Goal: Task Accomplishment & Management: Complete application form

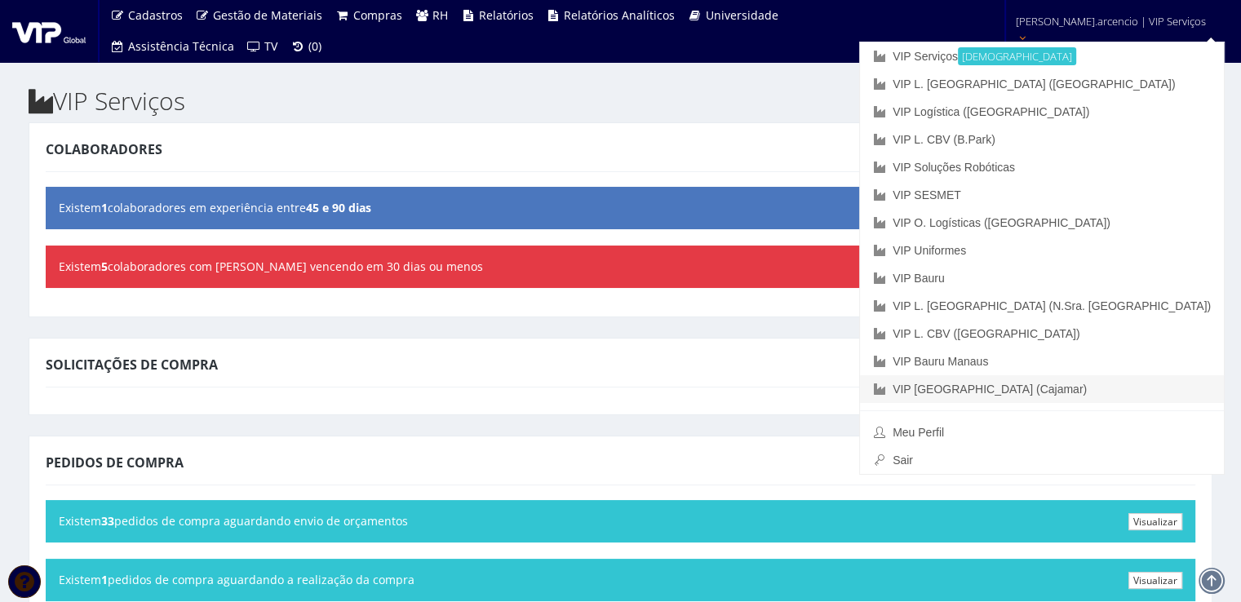
click at [1041, 386] on link "VIP [GEOGRAPHIC_DATA] (Cajamar)" at bounding box center [1042, 389] width 364 height 28
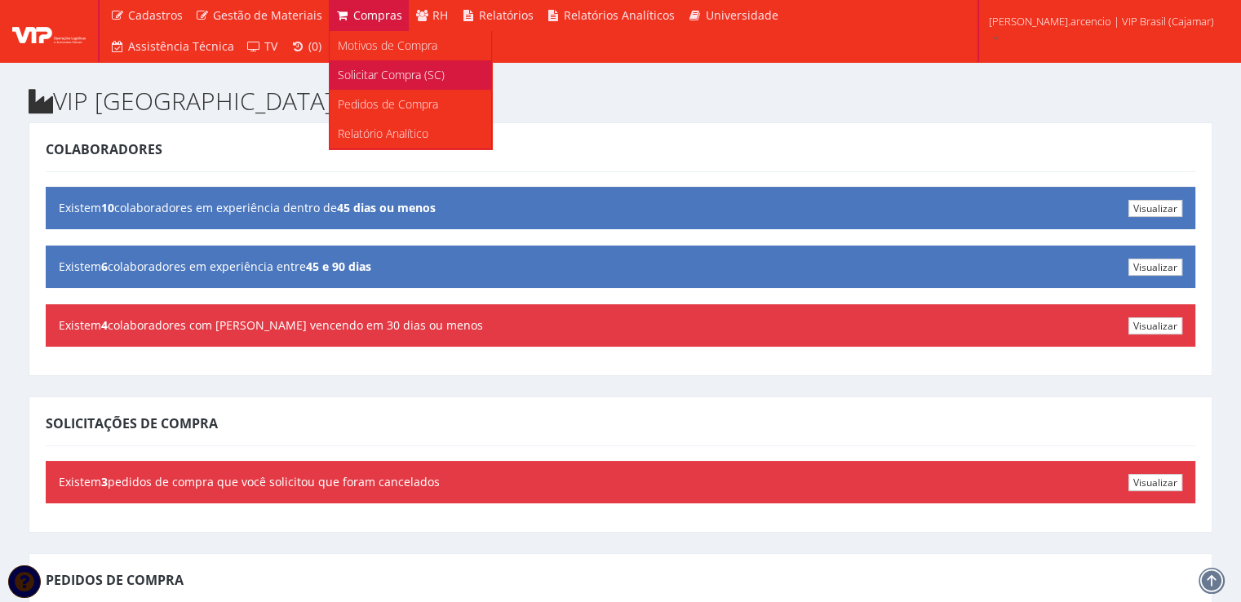
click at [370, 69] on span "Solicitar Compra (SC)" at bounding box center [391, 74] width 107 height 15
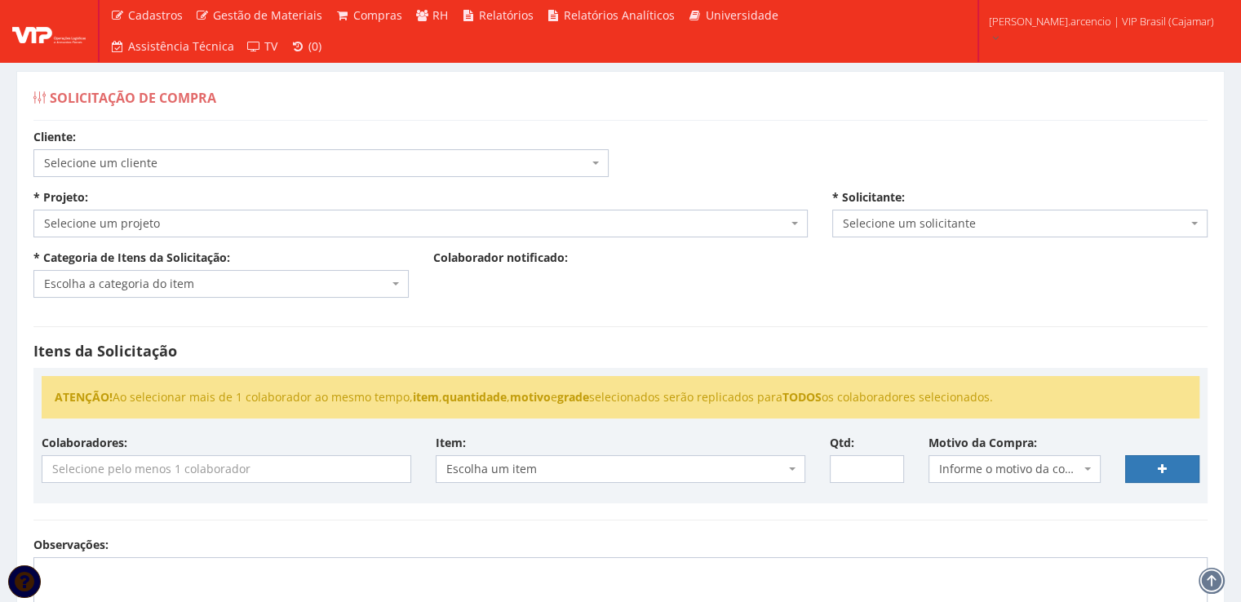
click at [800, 231] on span "Selecione um projeto" at bounding box center [420, 224] width 774 height 28
select select "230"
click at [401, 285] on span "Escolha a categoria do item" at bounding box center [220, 284] width 375 height 28
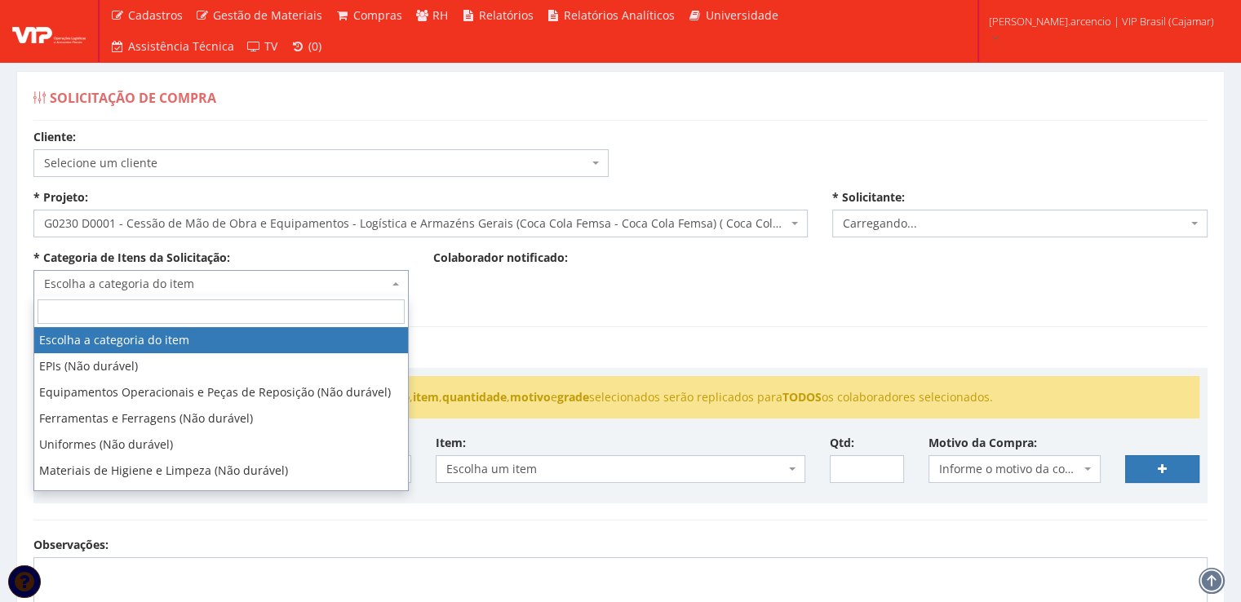
select select "3771"
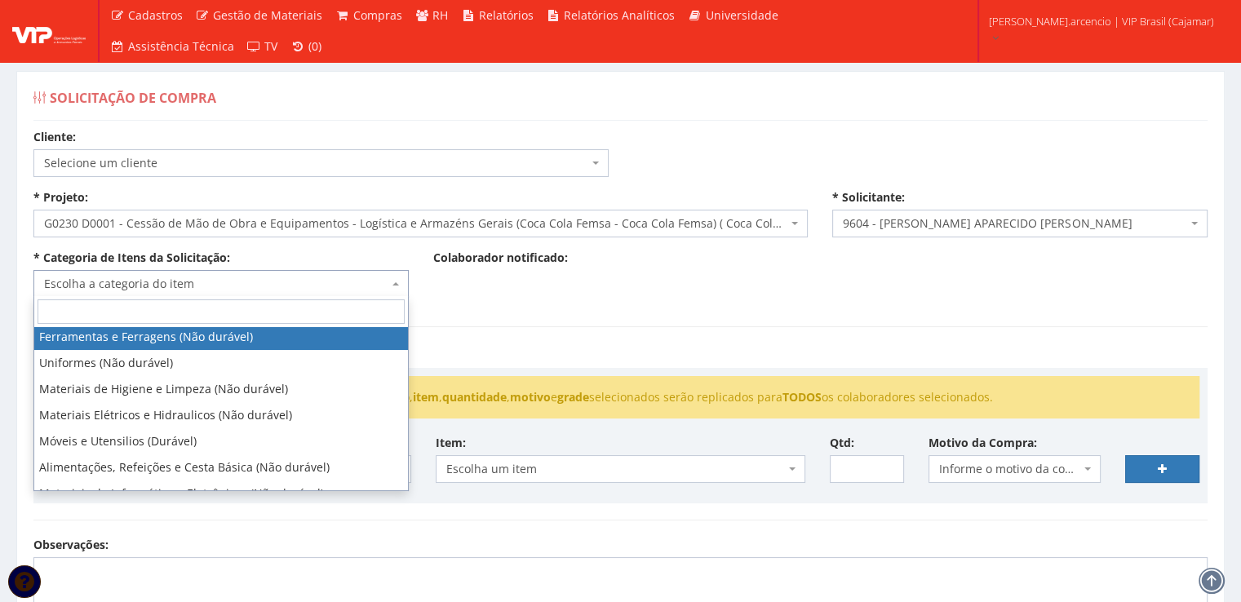
scroll to position [163, 0]
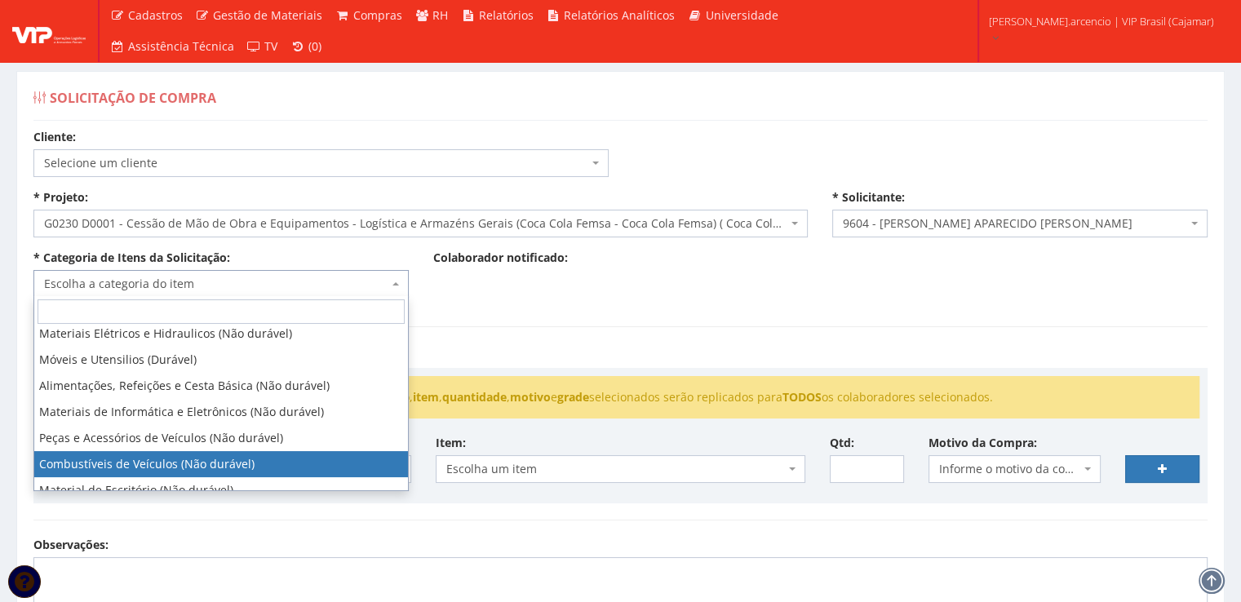
select select "11"
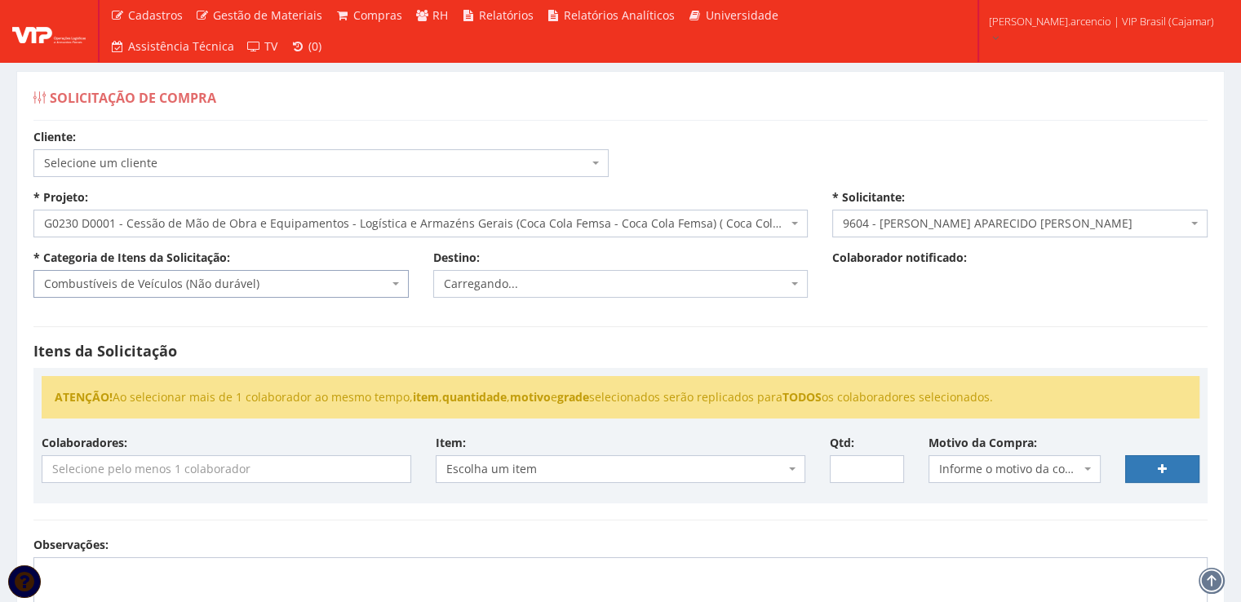
click at [796, 285] on b at bounding box center [794, 283] width 7 height 3
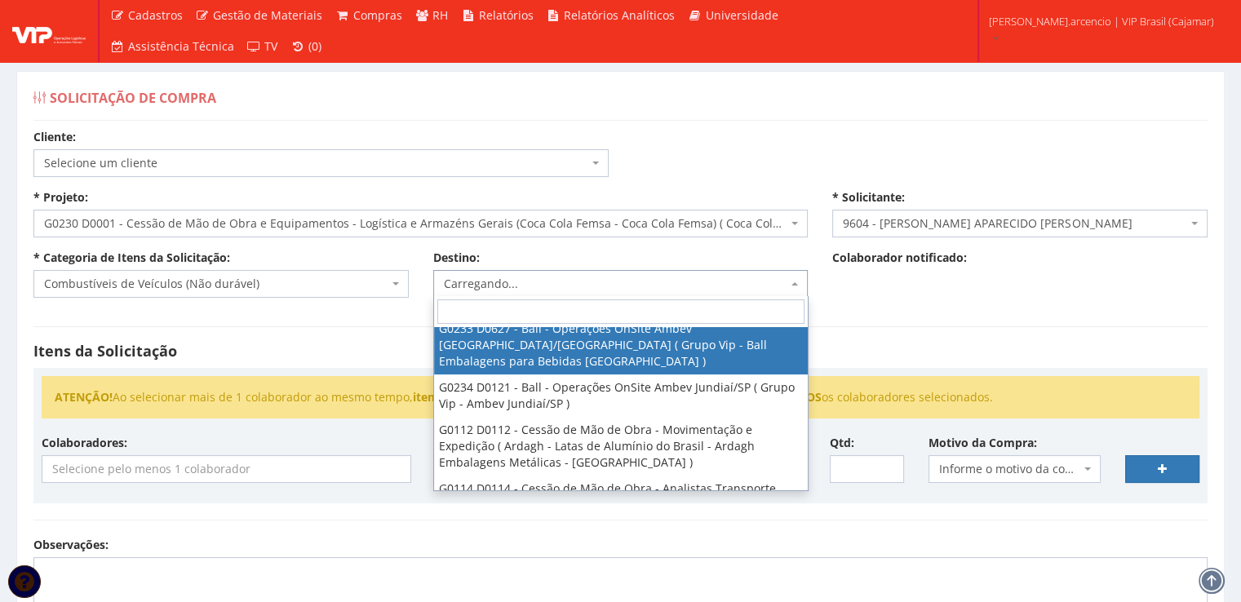
scroll to position [0, 0]
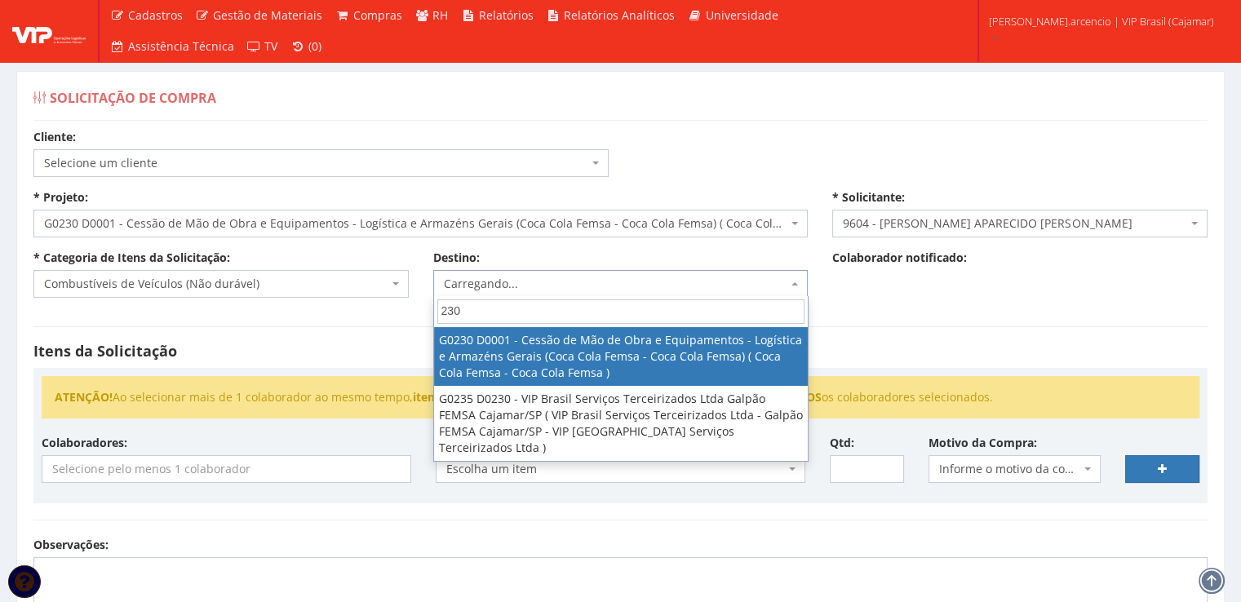
type input "230"
select select "230"
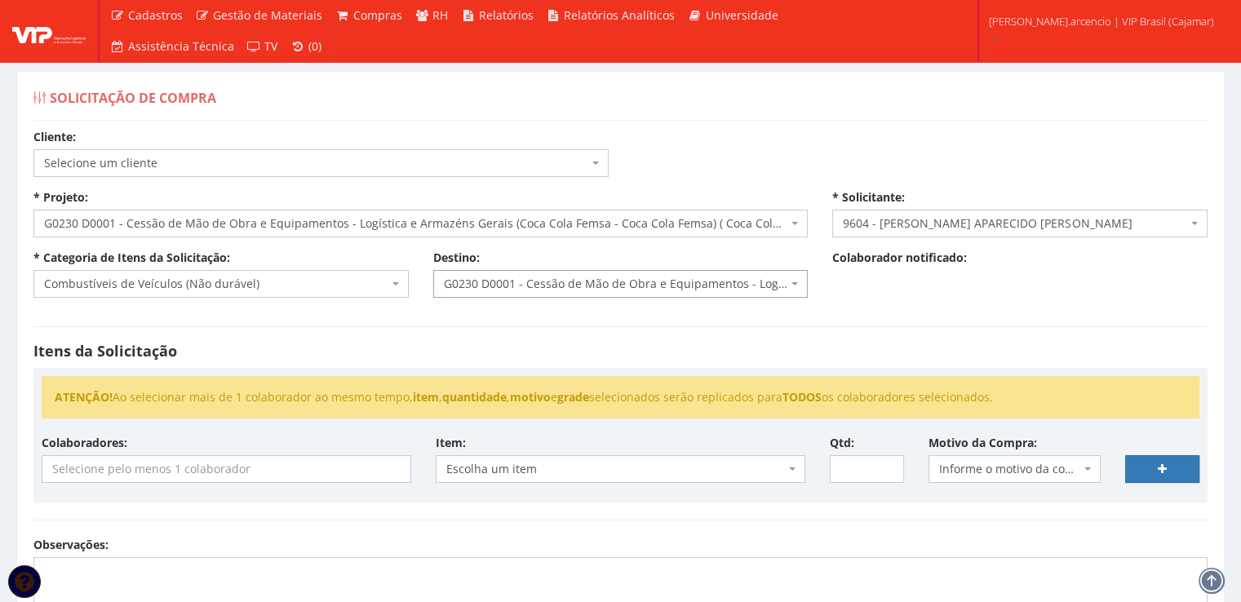
click at [219, 480] on input "search" at bounding box center [226, 469] width 368 height 26
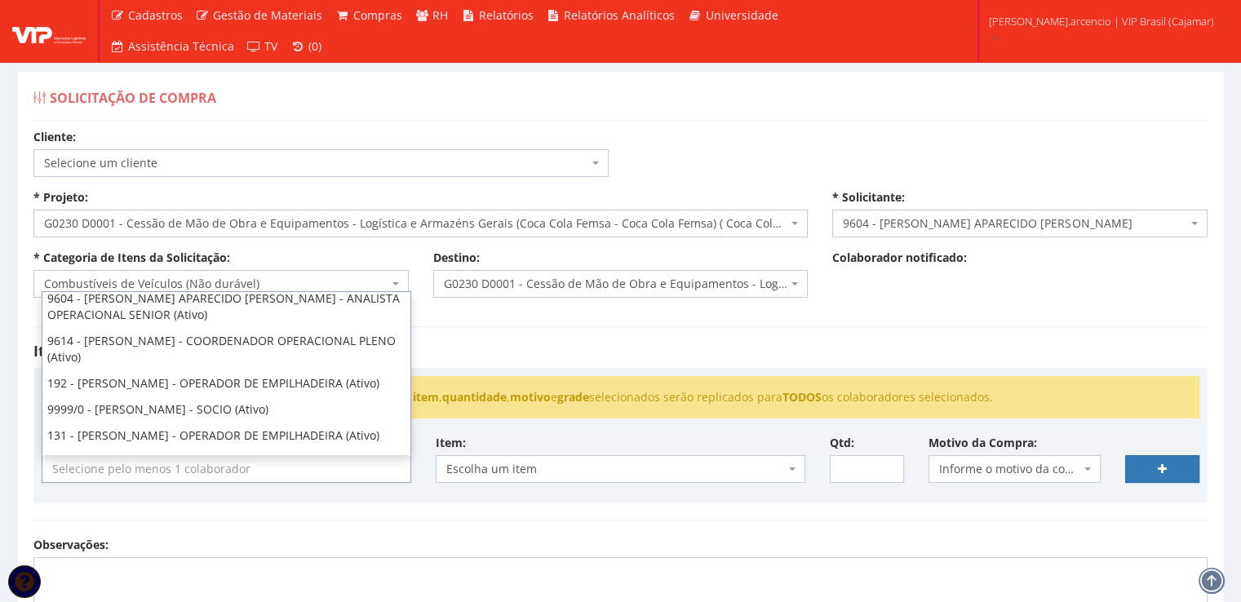
scroll to position [163, 0]
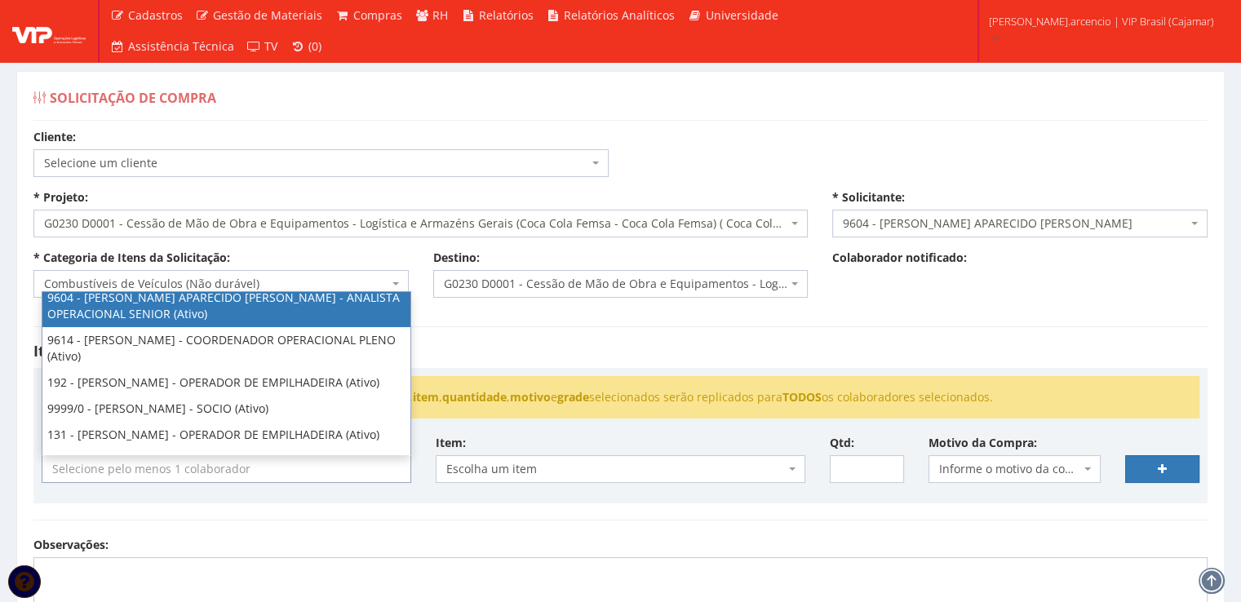
select select "3771"
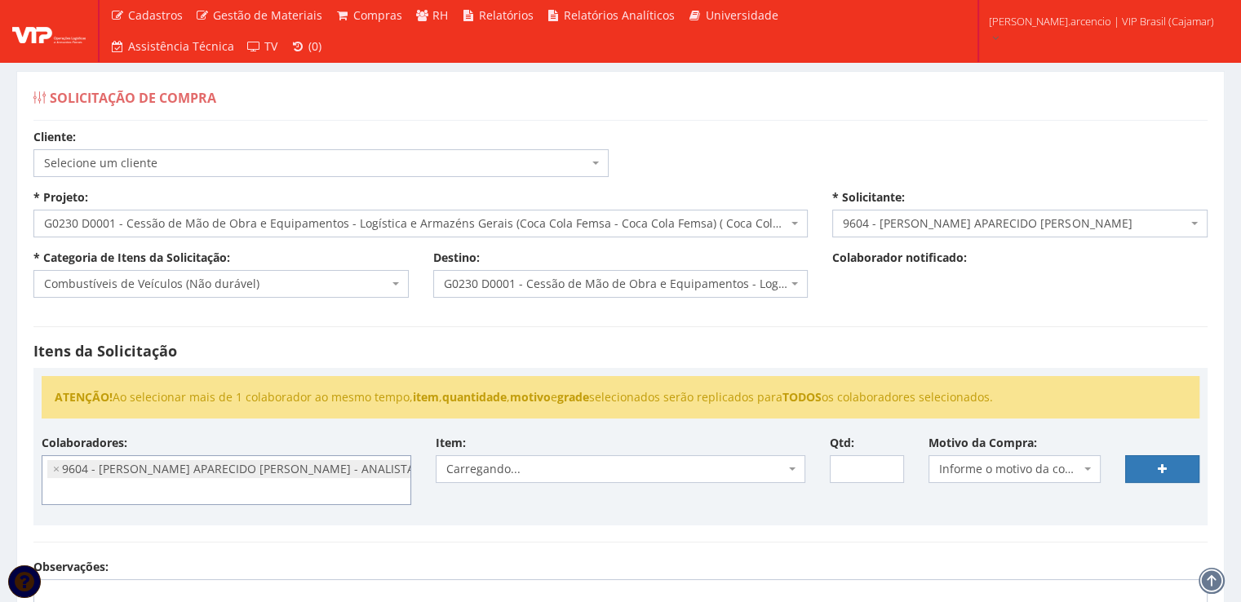
scroll to position [99, 0]
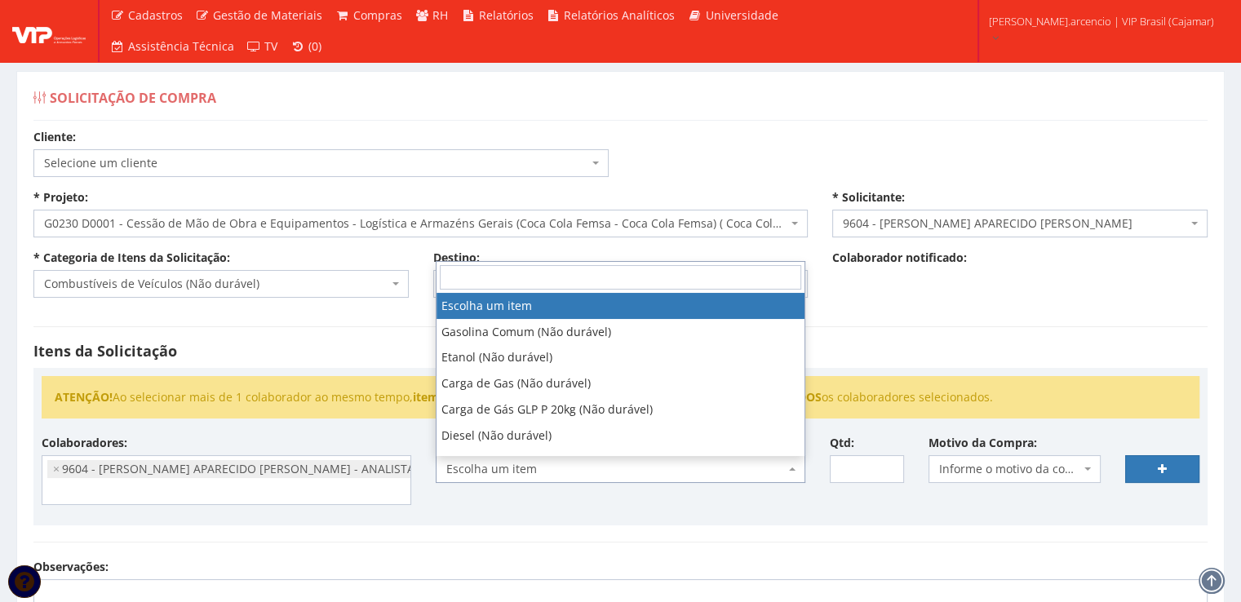
click at [799, 471] on span "Escolha um item" at bounding box center [620, 469] width 369 height 28
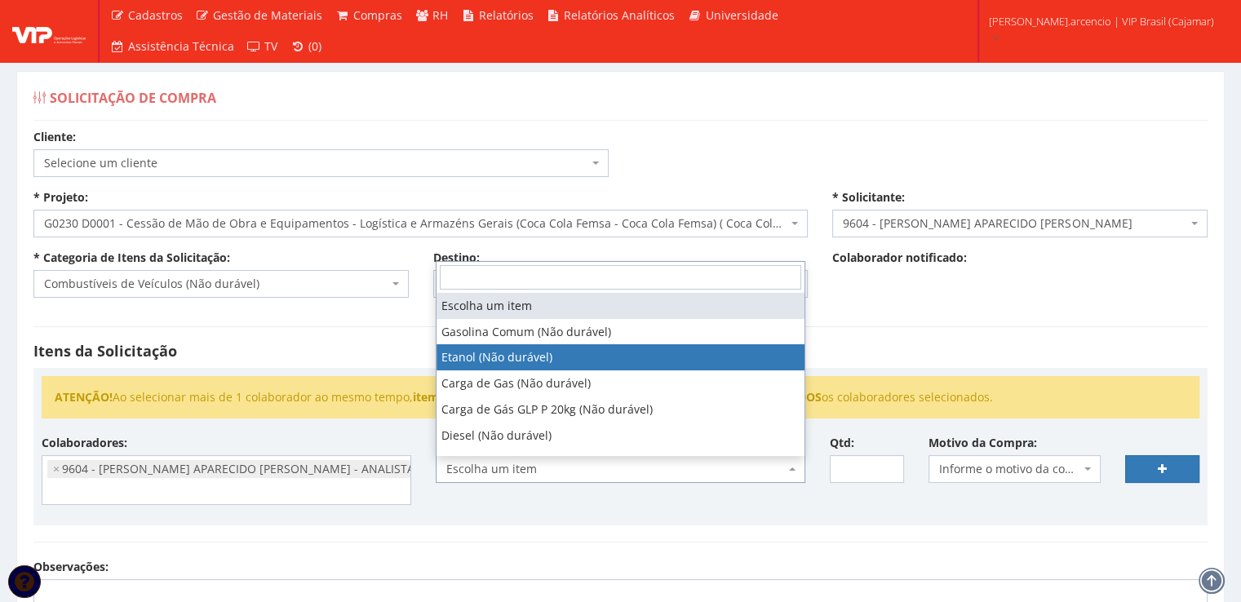
select select "384"
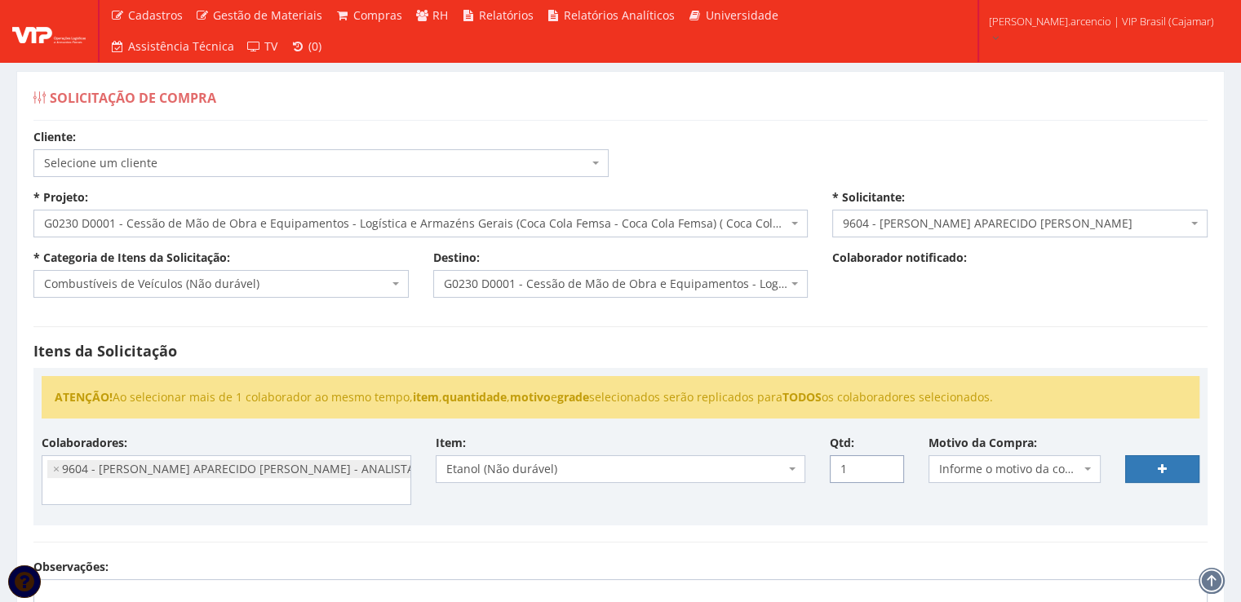
type input "1"
click at [889, 465] on input "1" at bounding box center [867, 469] width 74 height 28
click at [1098, 471] on span "Informe o motivo da compra" at bounding box center [1014, 469] width 173 height 28
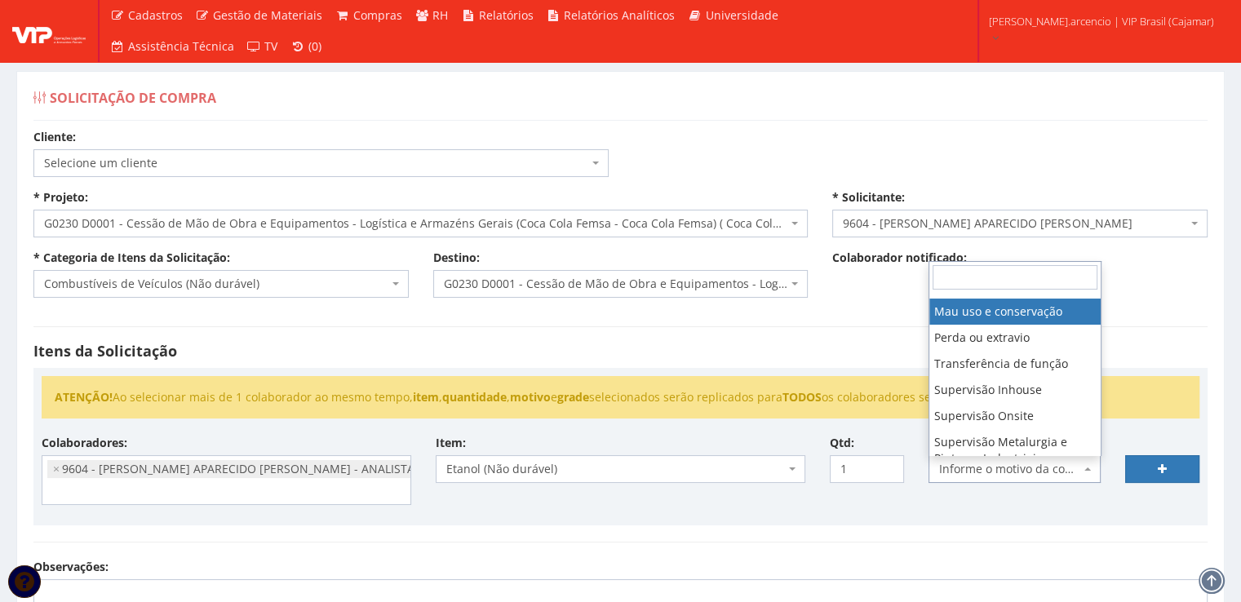
scroll to position [163, 0]
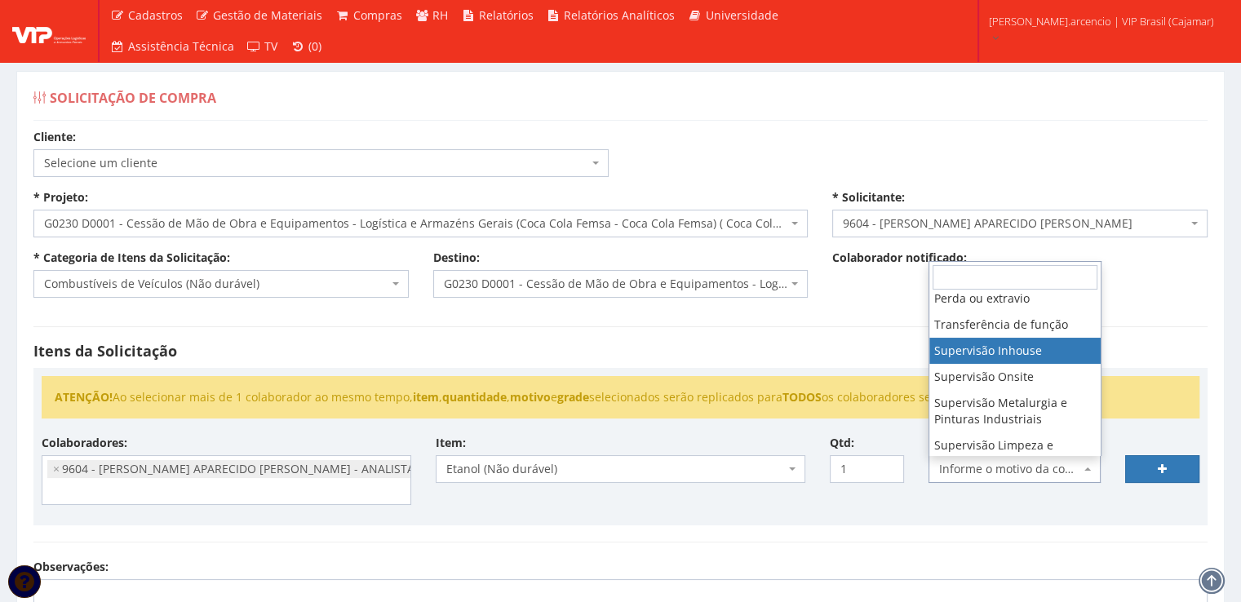
select select "8"
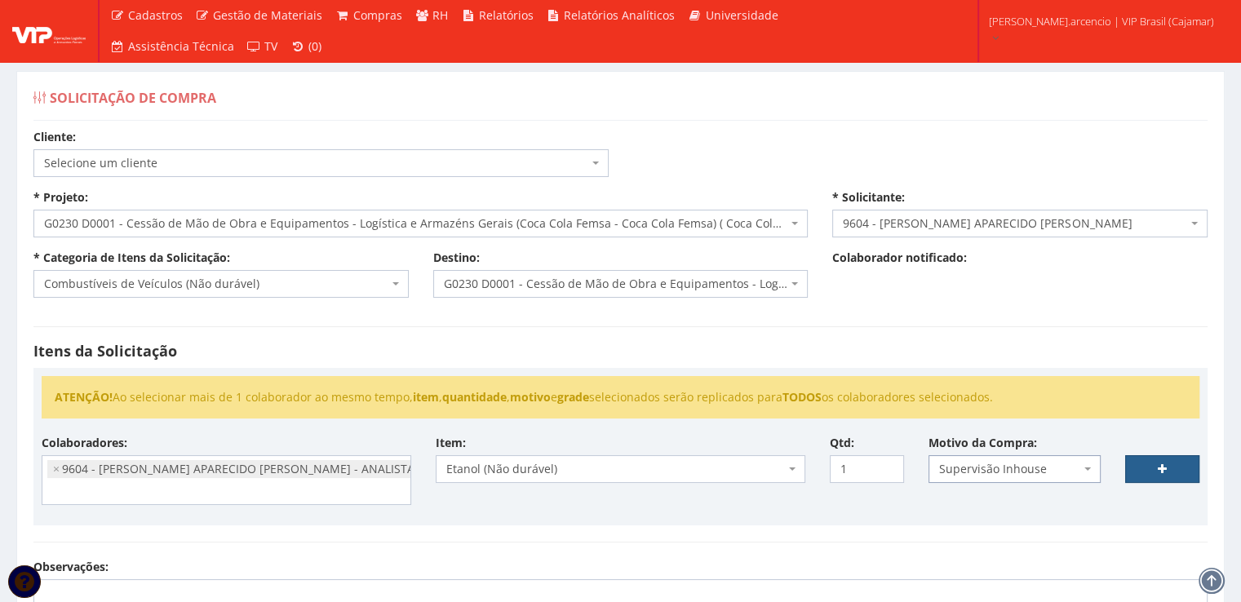
click at [1139, 477] on link at bounding box center [1162, 469] width 74 height 28
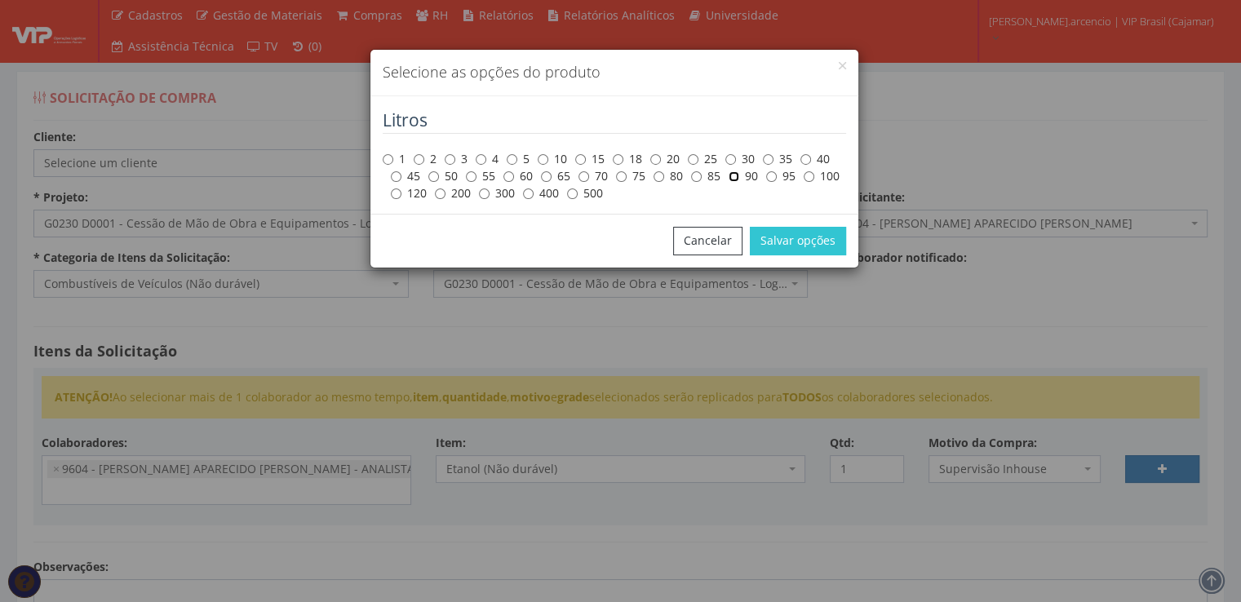
click at [737, 172] on input "90" at bounding box center [733, 176] width 11 height 11
radio input "true"
click at [777, 249] on button "Salvar opções" at bounding box center [798, 241] width 96 height 28
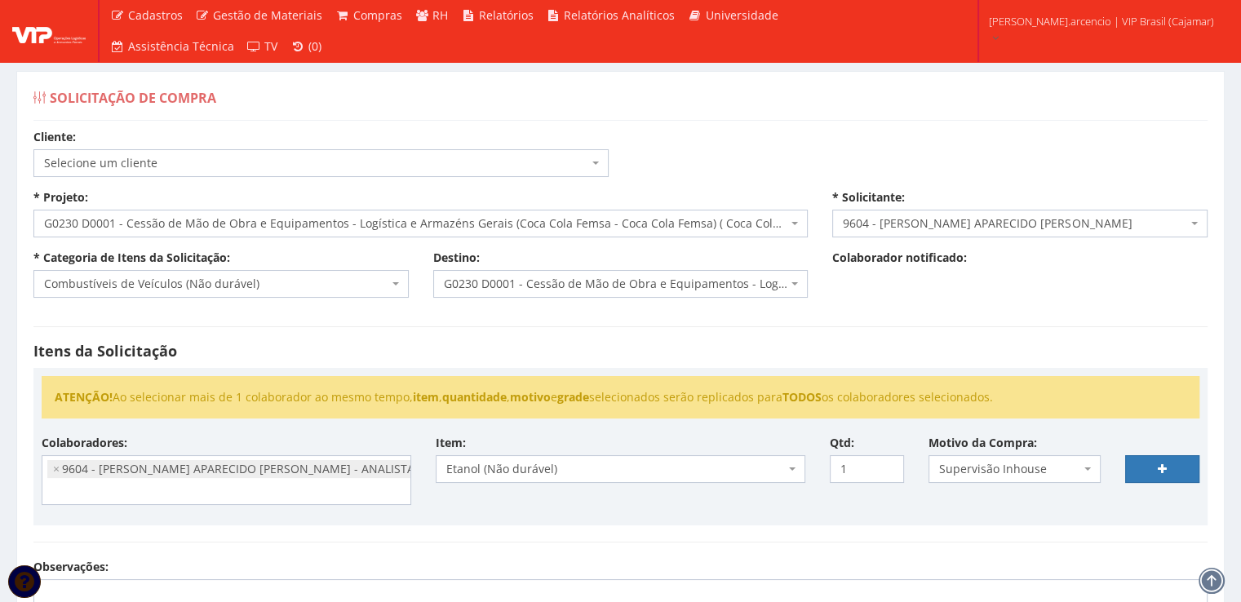
select select
type input "0"
select select
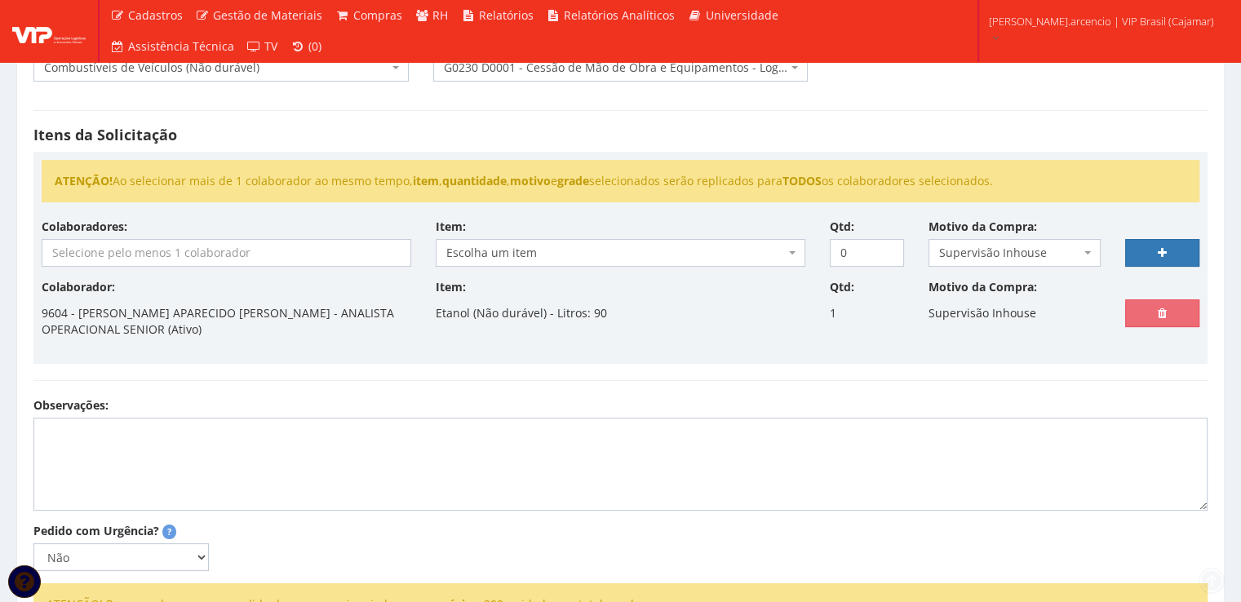
scroll to position [245, 0]
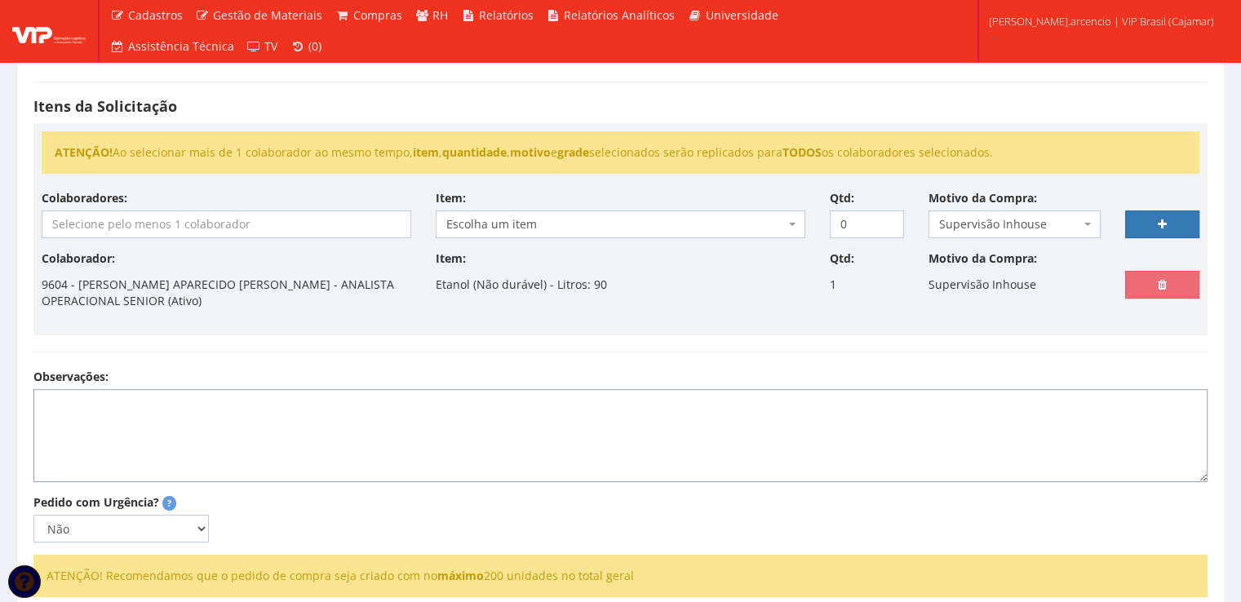
click at [86, 422] on textarea "Observações:" at bounding box center [620, 435] width 1174 height 93
type textarea "C"
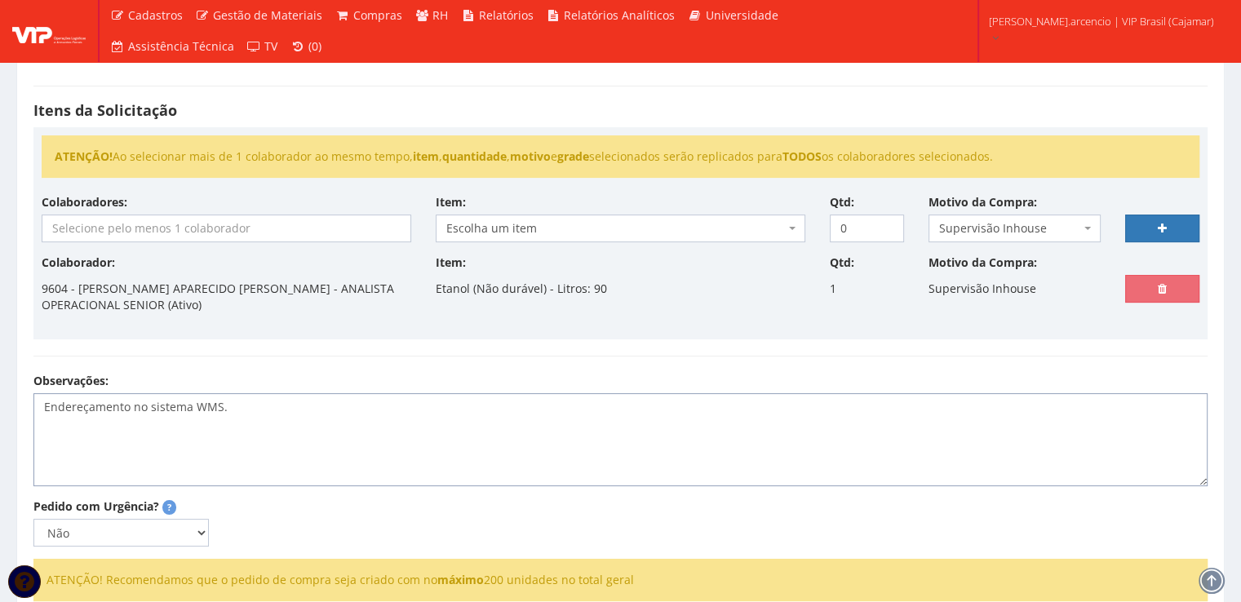
scroll to position [232, 0]
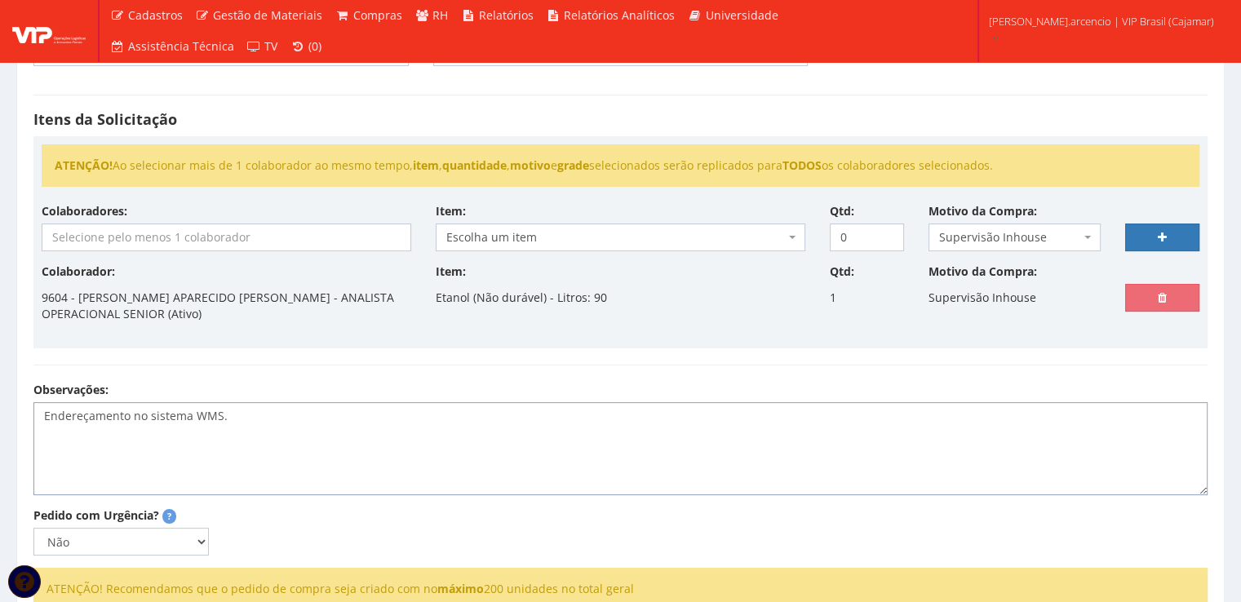
click at [82, 440] on textarea "Endereçamento no sistema WMS." at bounding box center [620, 448] width 1174 height 93
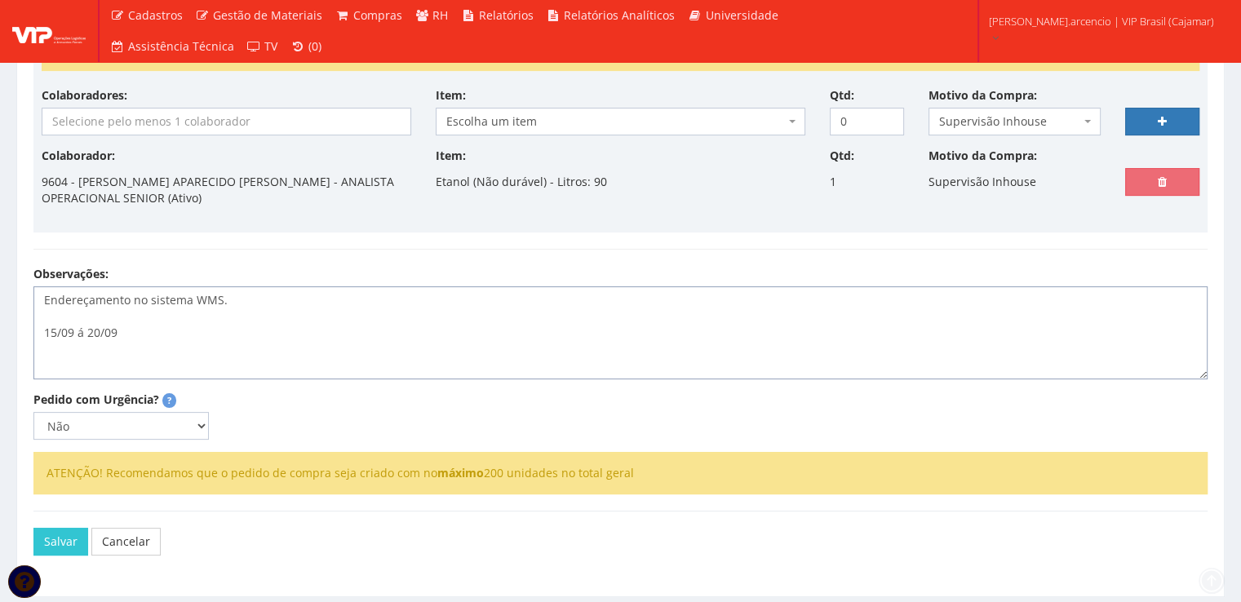
scroll to position [395, 0]
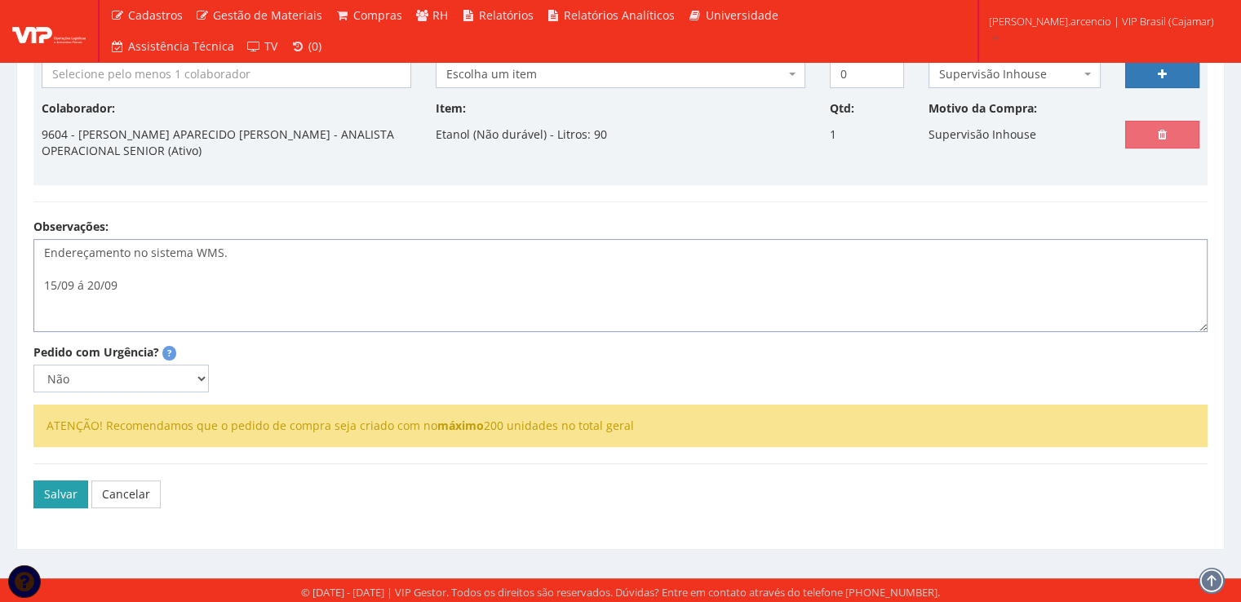
type textarea "Endereçamento no sistema WMS. 15/09 á 20/09"
click at [66, 498] on button "Salvar" at bounding box center [60, 494] width 55 height 28
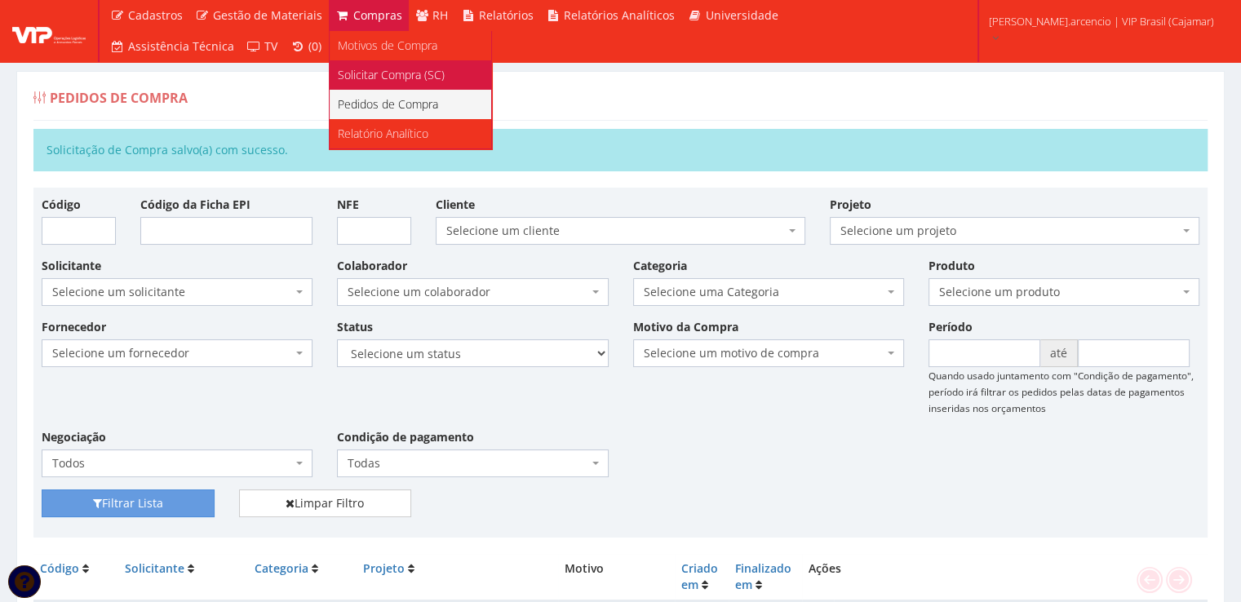
click at [377, 77] on span "Solicitar Compra (SC)" at bounding box center [391, 74] width 107 height 15
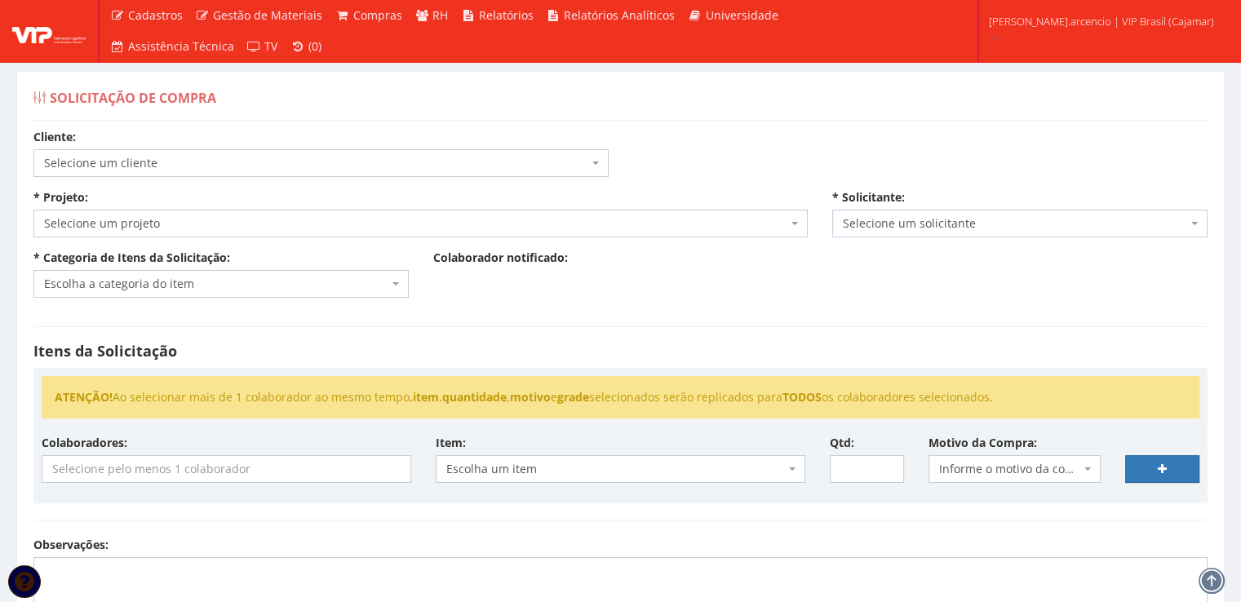
click at [806, 223] on span "Selecione um projeto" at bounding box center [420, 224] width 774 height 28
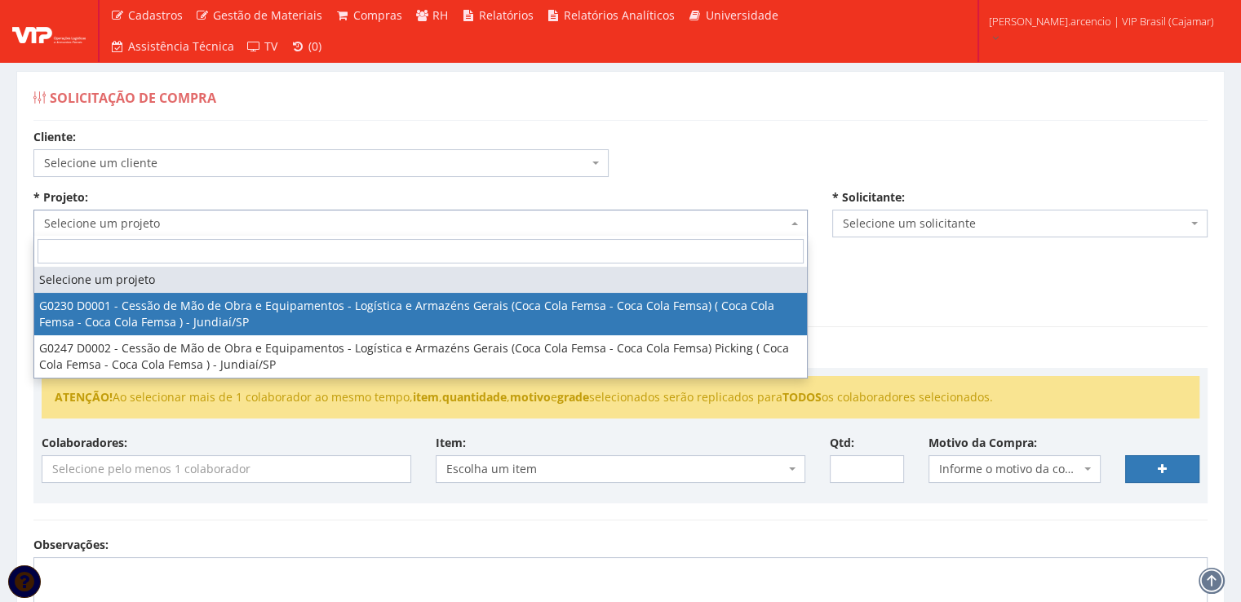
select select "230"
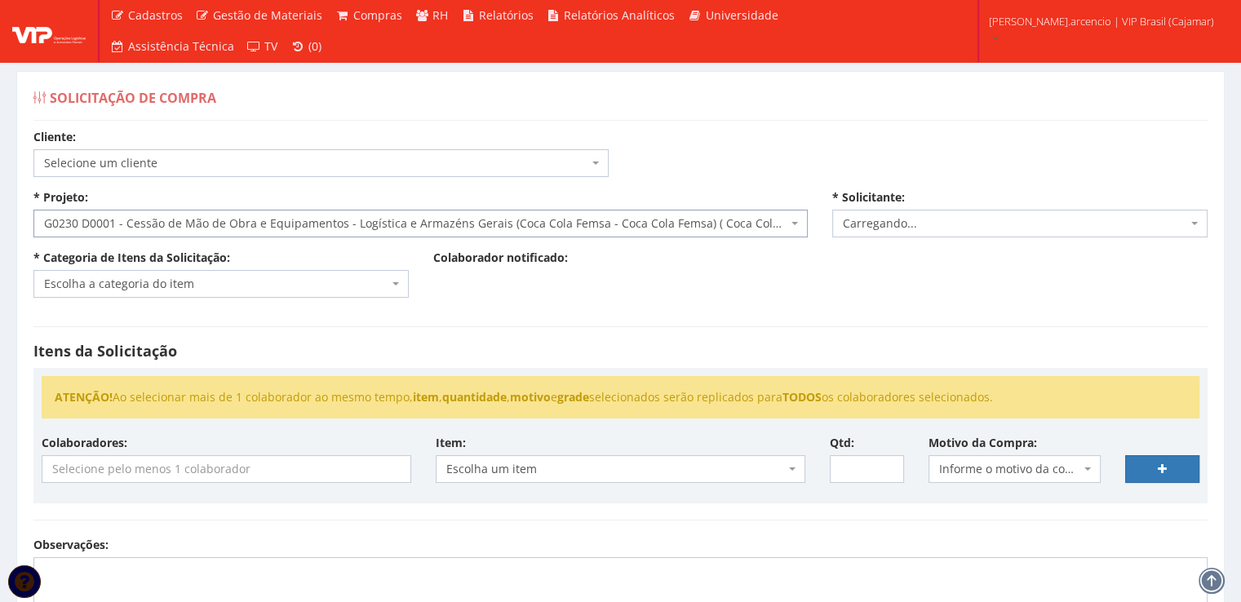
click at [403, 285] on span "Escolha a categoria do item" at bounding box center [220, 284] width 375 height 28
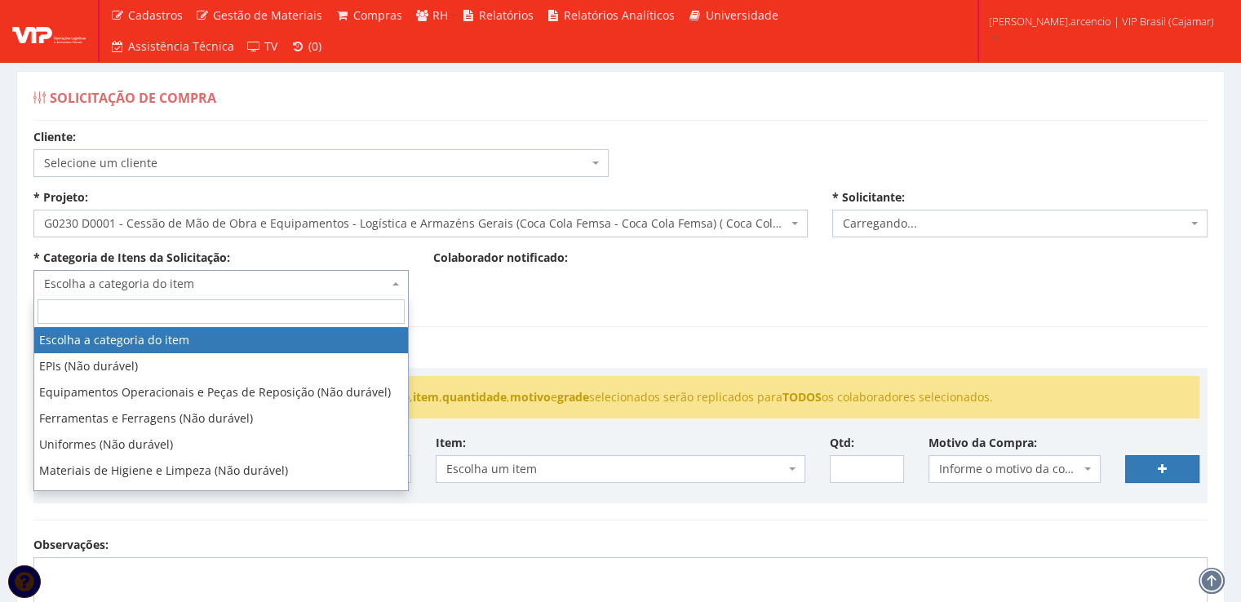
select select "3771"
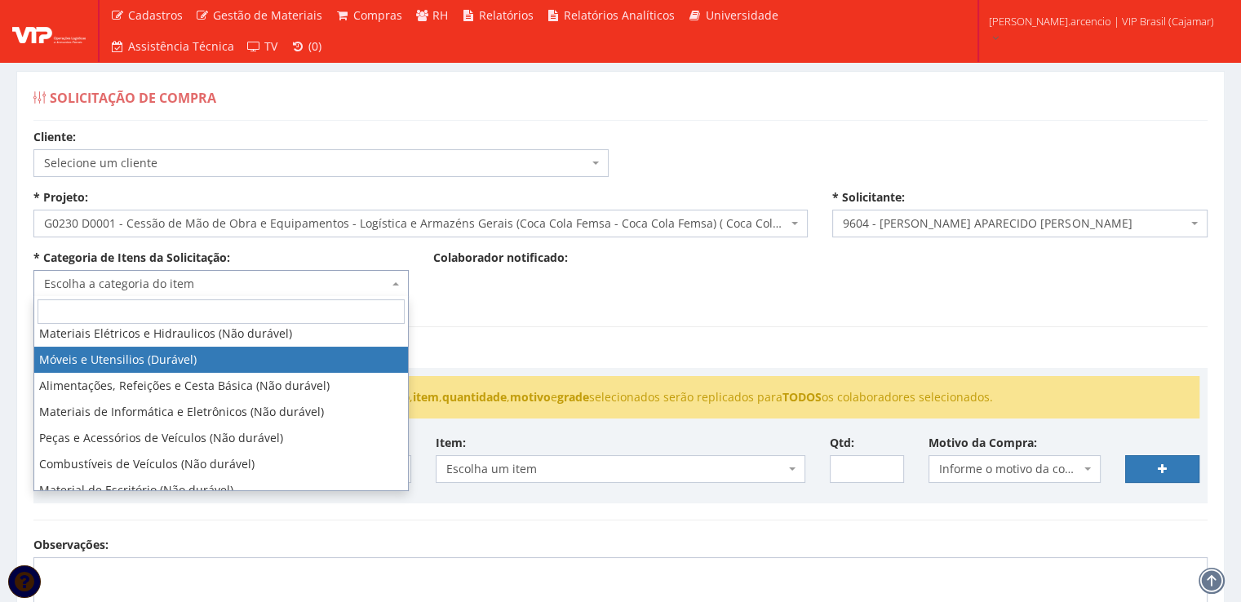
scroll to position [245, 0]
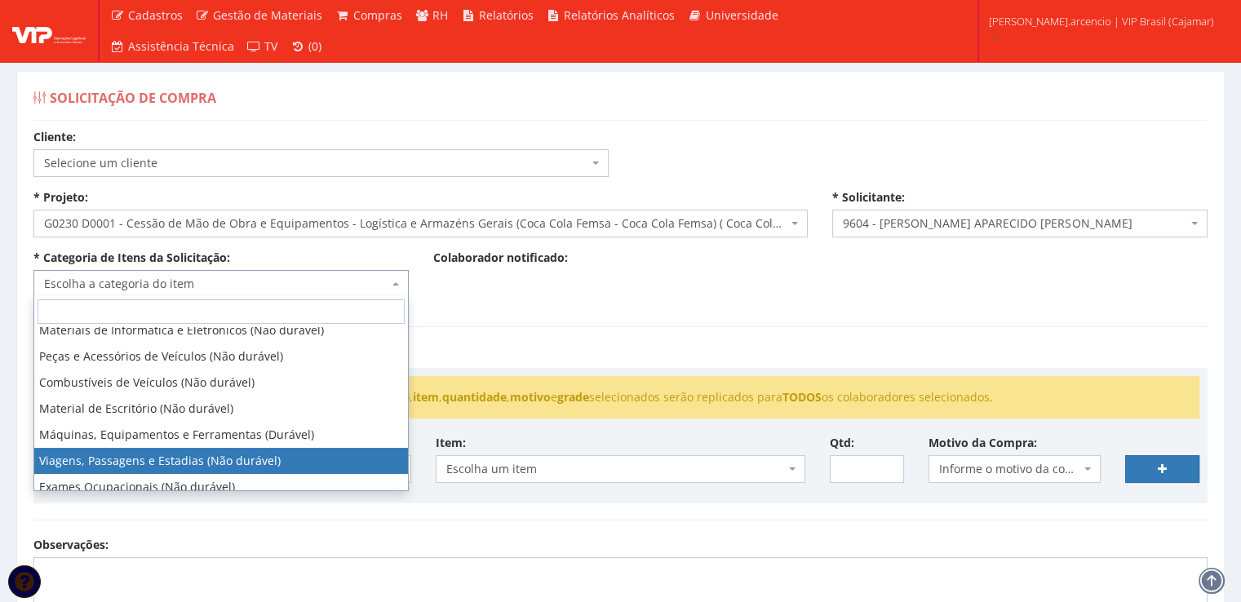
select select "21"
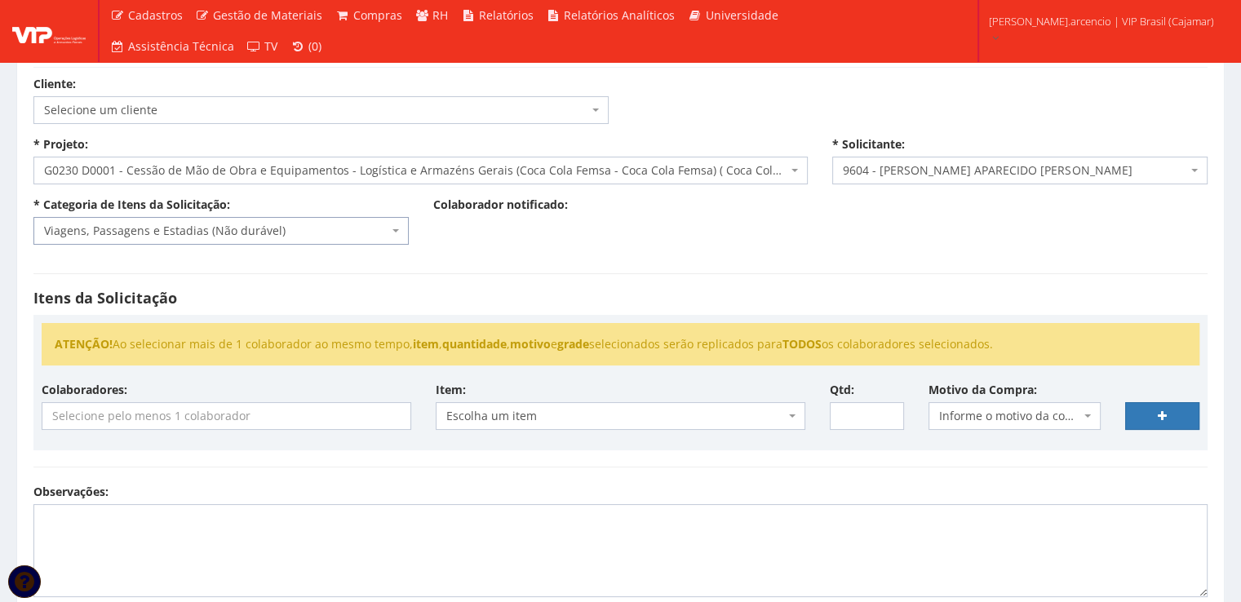
scroll to position [82, 0]
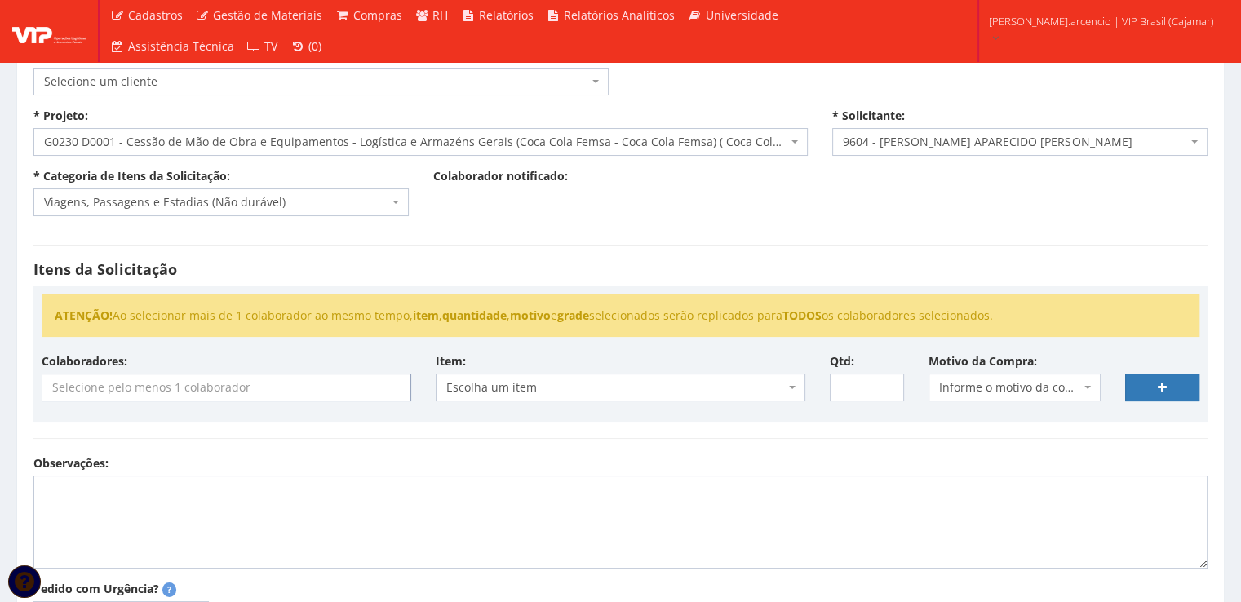
click at [219, 392] on input "search" at bounding box center [226, 387] width 368 height 26
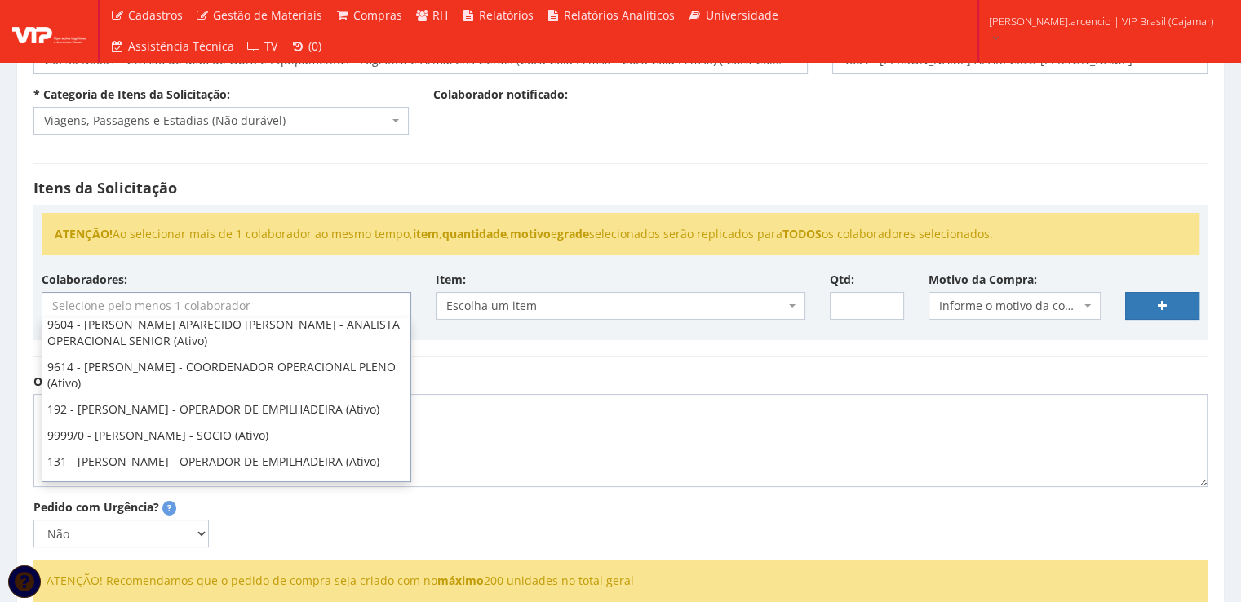
scroll to position [163, 0]
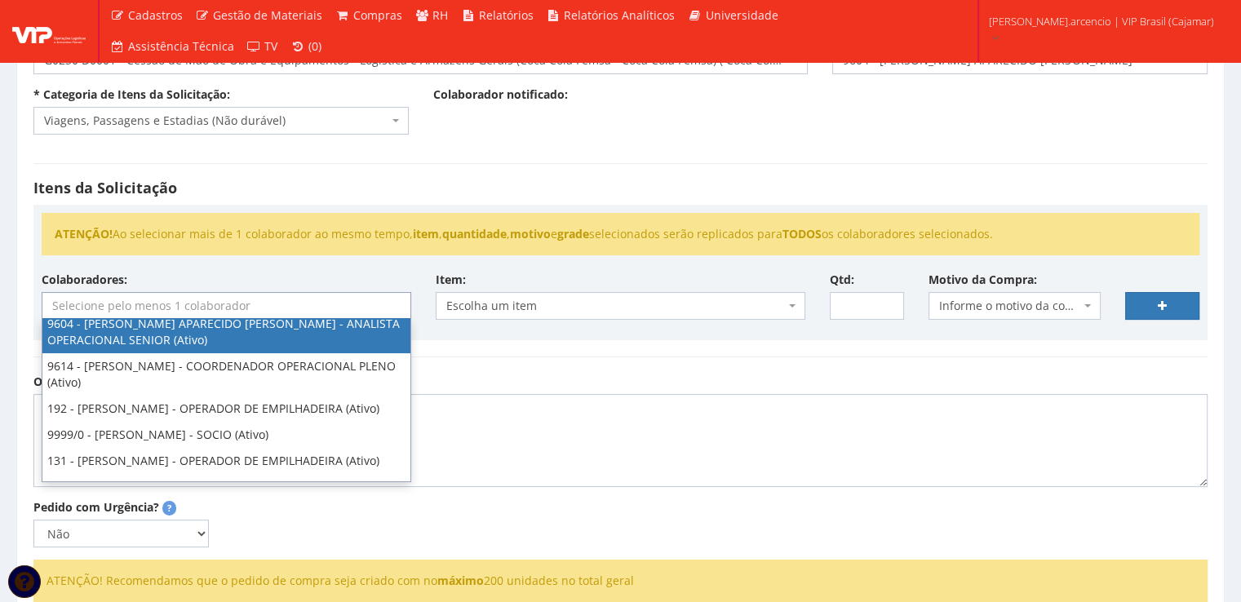
select select "3771"
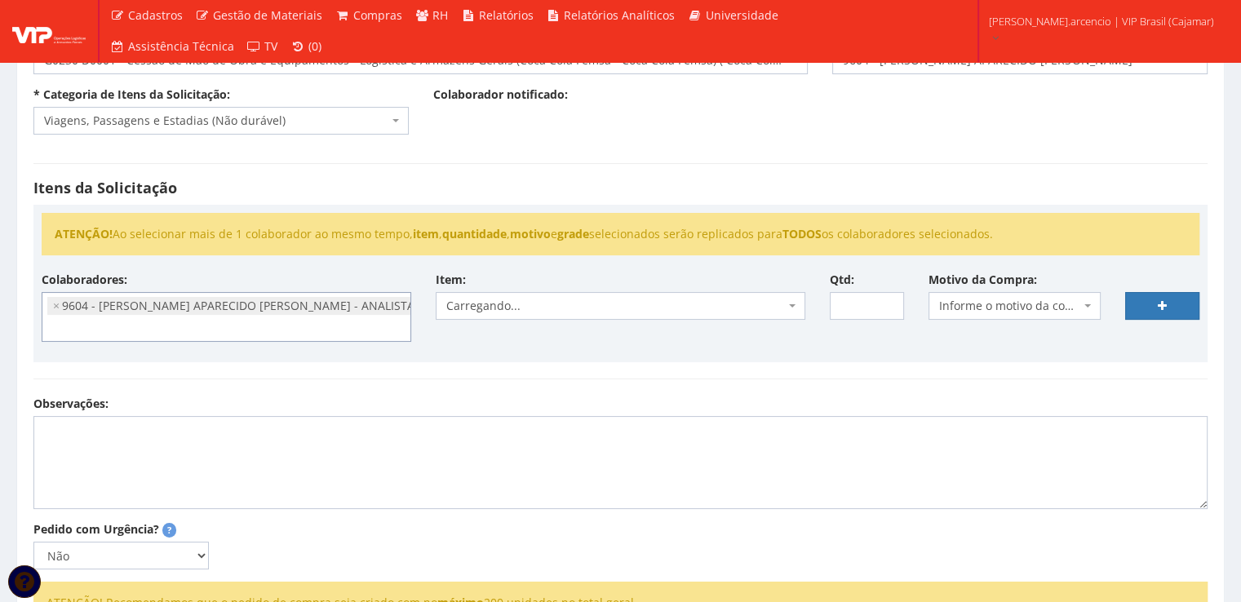
scroll to position [99, 0]
click at [793, 306] on b at bounding box center [792, 305] width 7 height 3
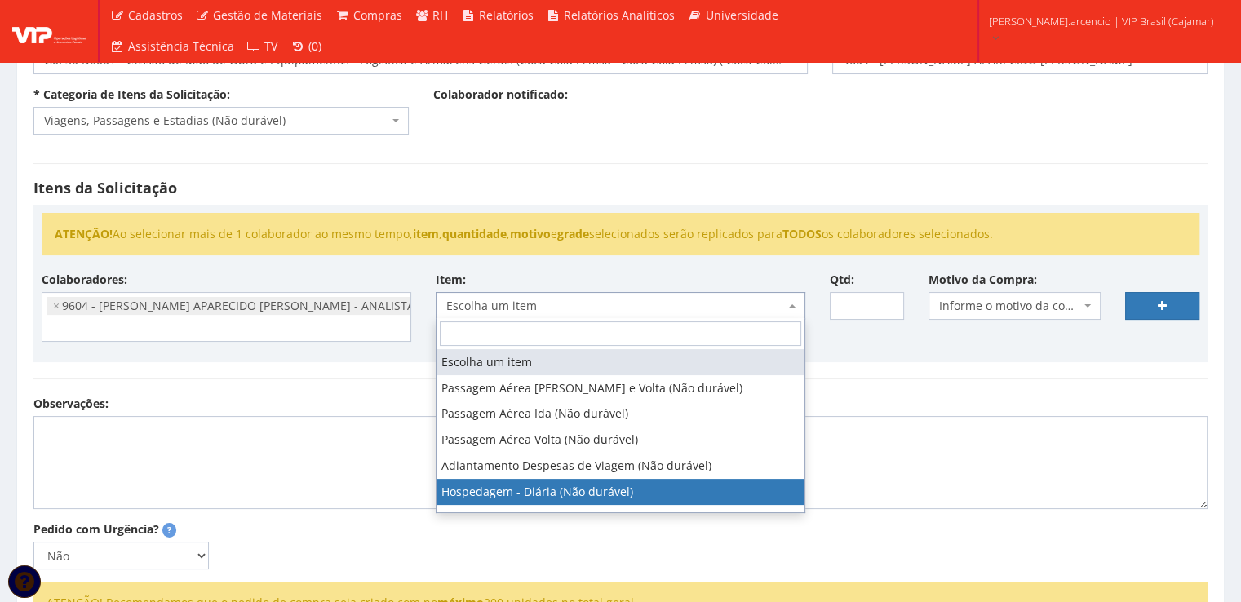
select select "403"
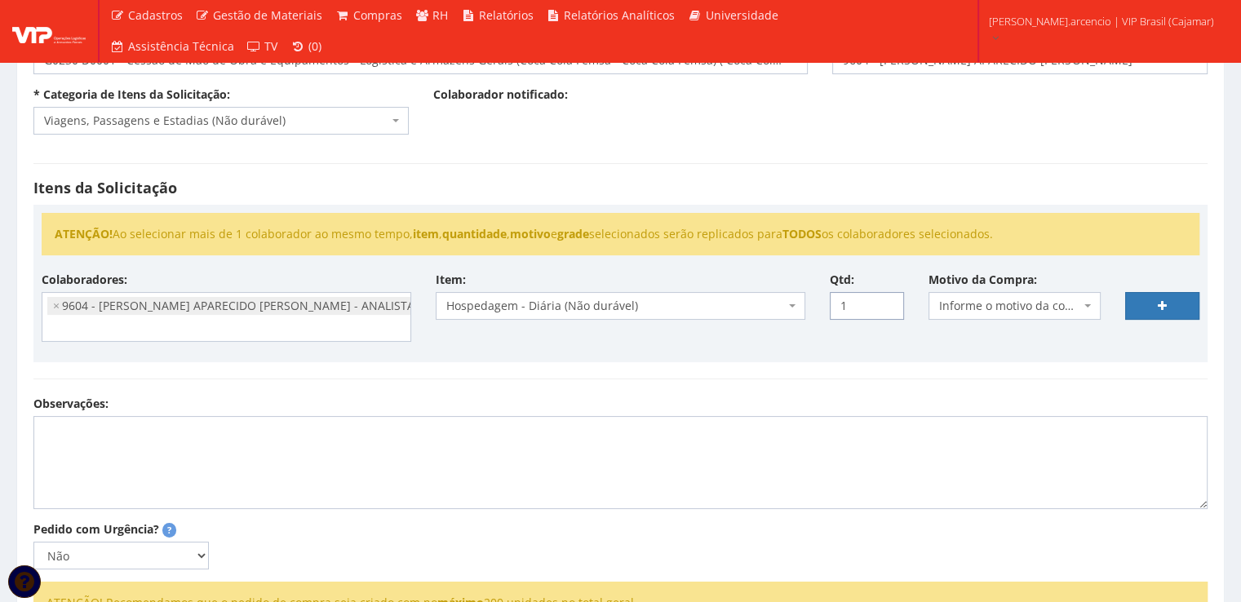
click at [888, 301] on input "1" at bounding box center [867, 306] width 74 height 28
click at [888, 301] on input "2" at bounding box center [867, 306] width 74 height 28
click at [888, 301] on input "3" at bounding box center [867, 306] width 74 height 28
click at [888, 301] on input "4" at bounding box center [867, 306] width 74 height 28
type input "5"
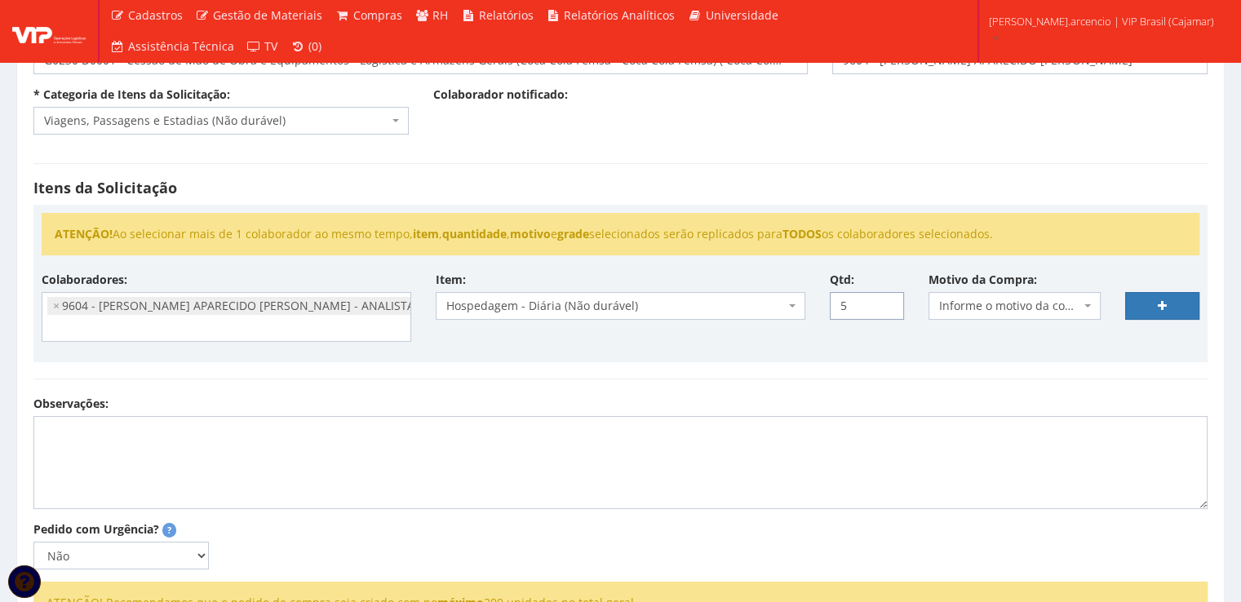
click at [888, 301] on input "5" at bounding box center [867, 306] width 74 height 28
click at [1085, 308] on span "Informe o motivo da compra" at bounding box center [1014, 306] width 173 height 28
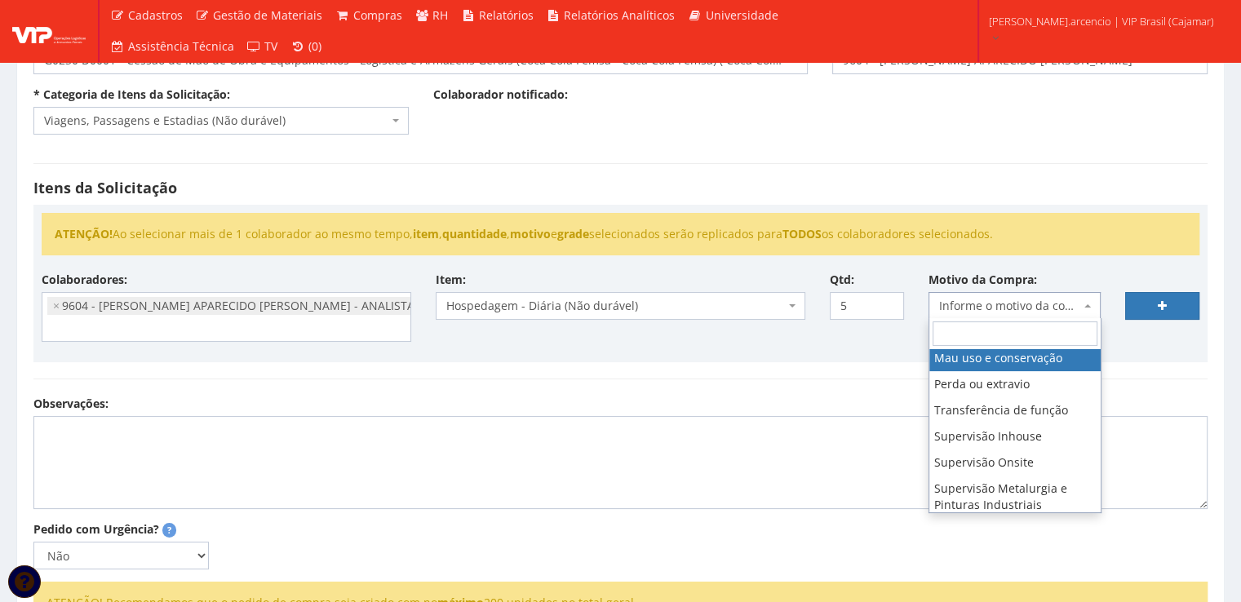
scroll to position [163, 0]
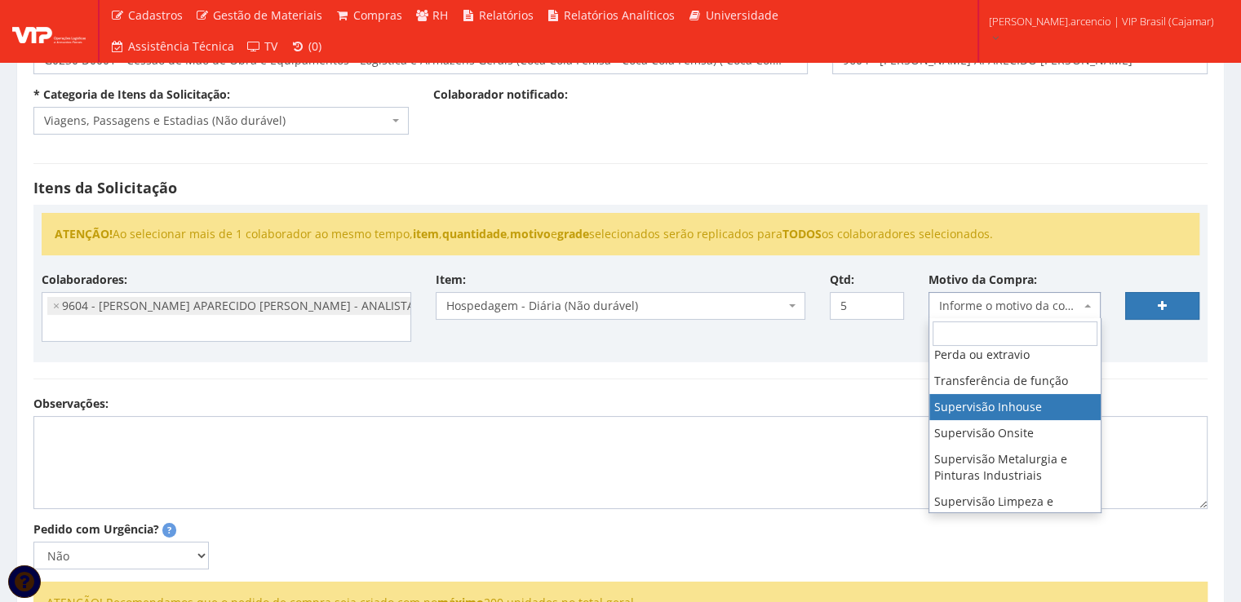
select select "8"
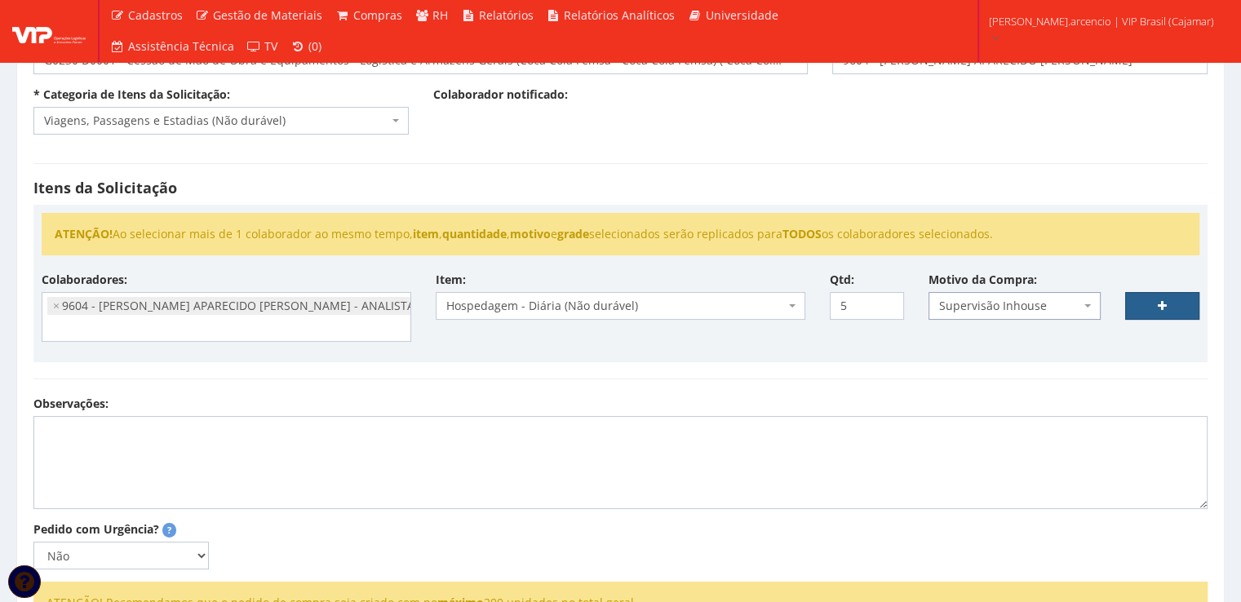
click at [1135, 307] on link at bounding box center [1162, 306] width 74 height 28
select select
type input "0"
select select
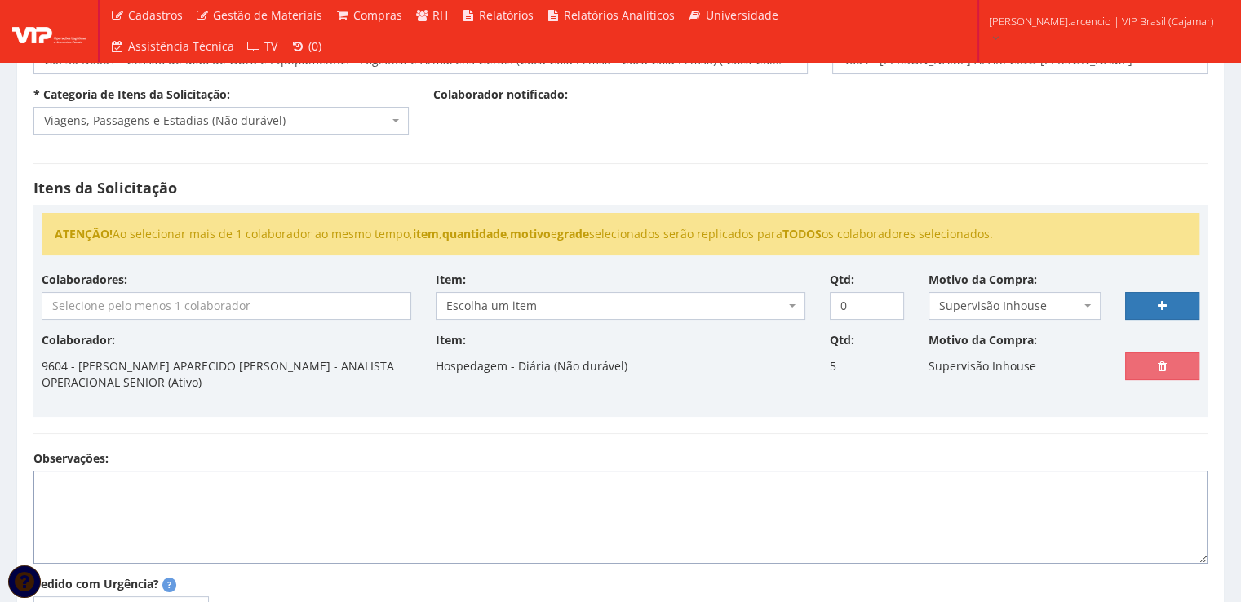
click at [69, 484] on textarea "Observações:" at bounding box center [620, 517] width 1174 height 93
click at [86, 541] on textarea "Endereçamento no sistema WMS. Entrada: 15/09/25 Saída:" at bounding box center [620, 517] width 1174 height 93
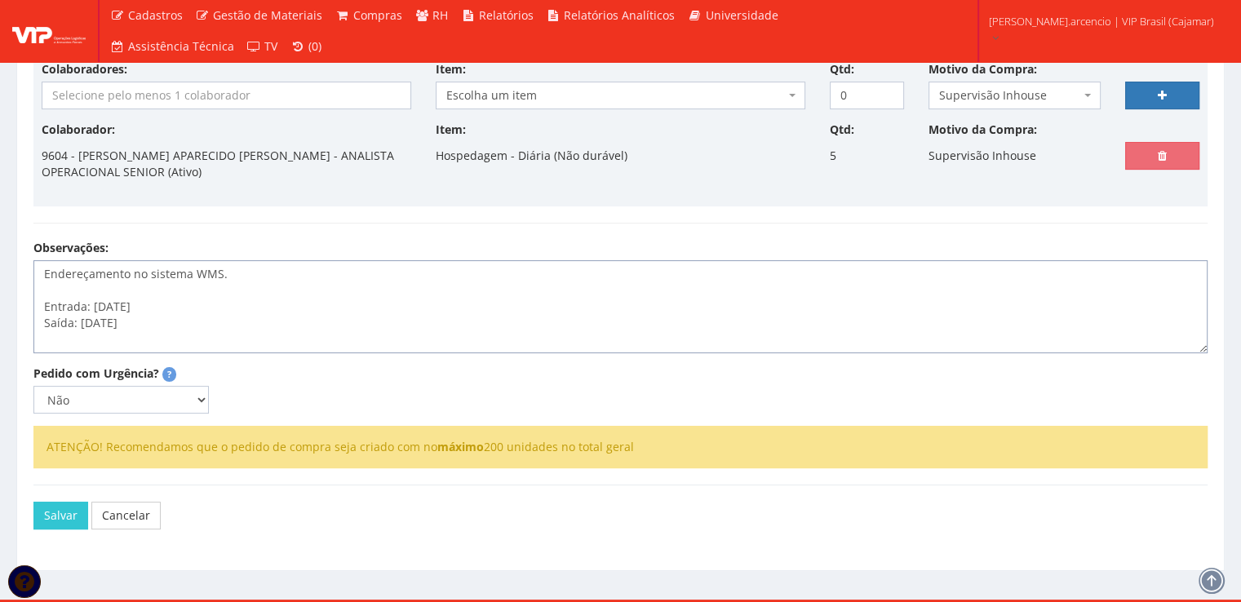
scroll to position [395, 0]
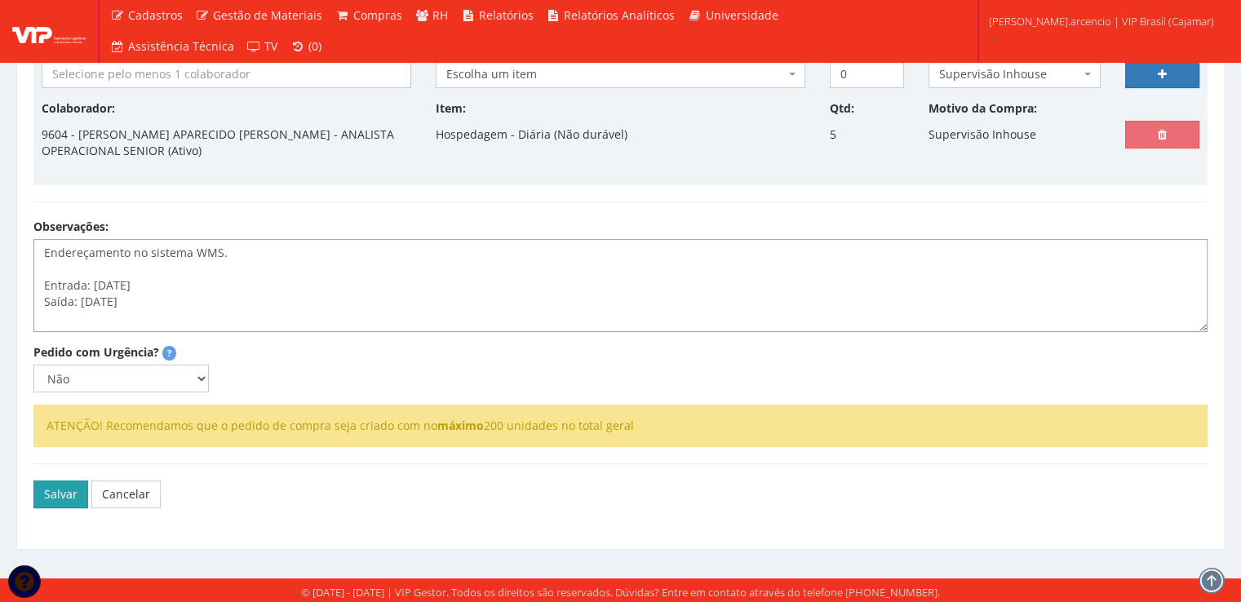
type textarea "Endereçamento no sistema WMS. Entrada: 15/09/25 Saída: 20/09/2025"
click at [47, 493] on button "Salvar" at bounding box center [60, 494] width 55 height 28
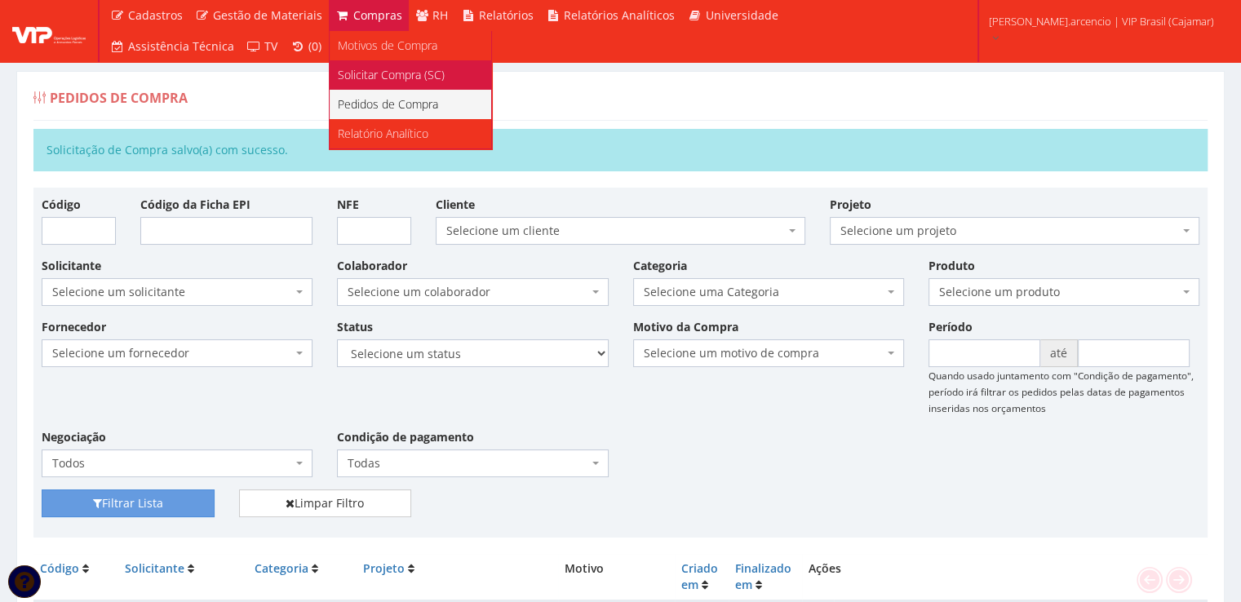
click at [385, 70] on span "Solicitar Compra (SC)" at bounding box center [391, 74] width 107 height 15
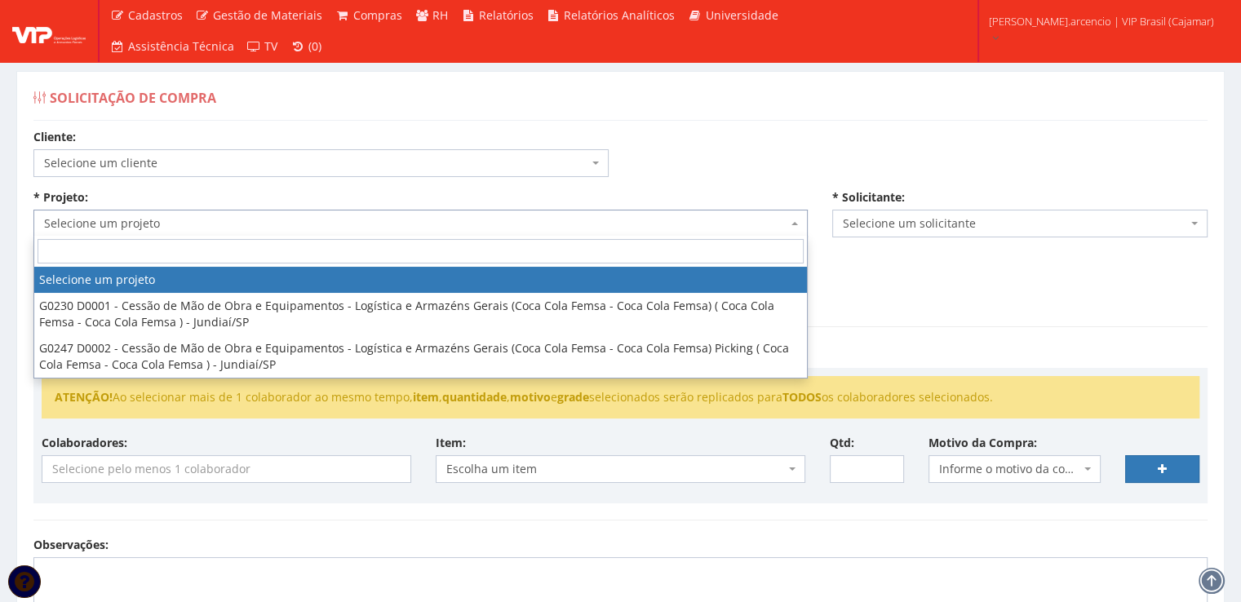
click at [793, 213] on span "Selecione um projeto" at bounding box center [420, 224] width 774 height 28
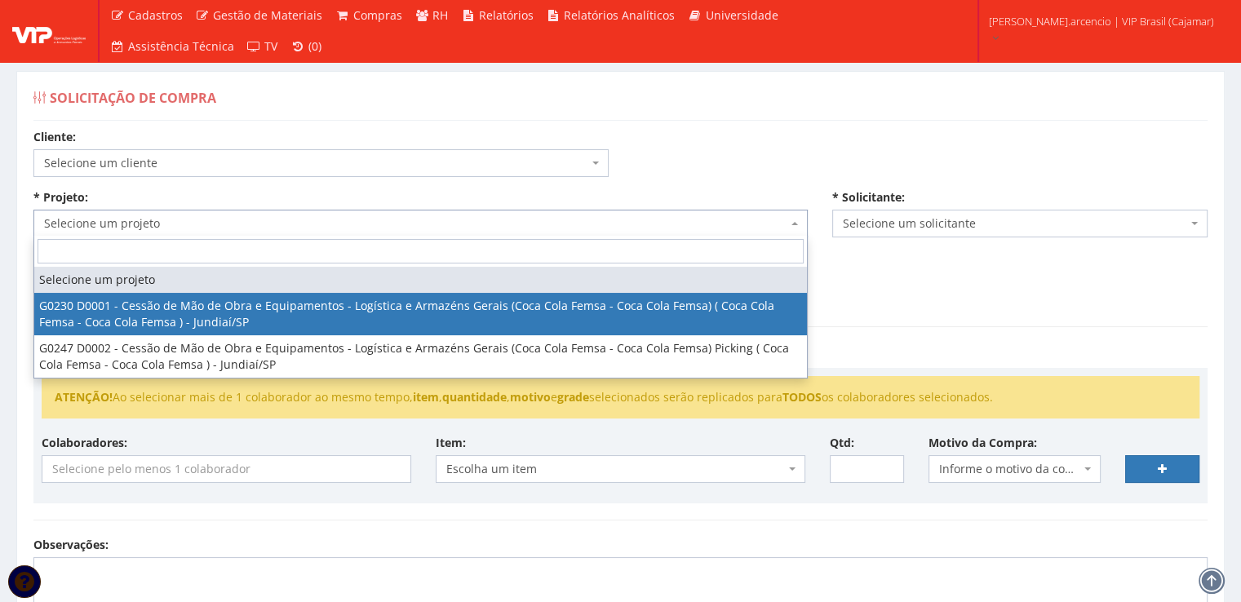
select select "230"
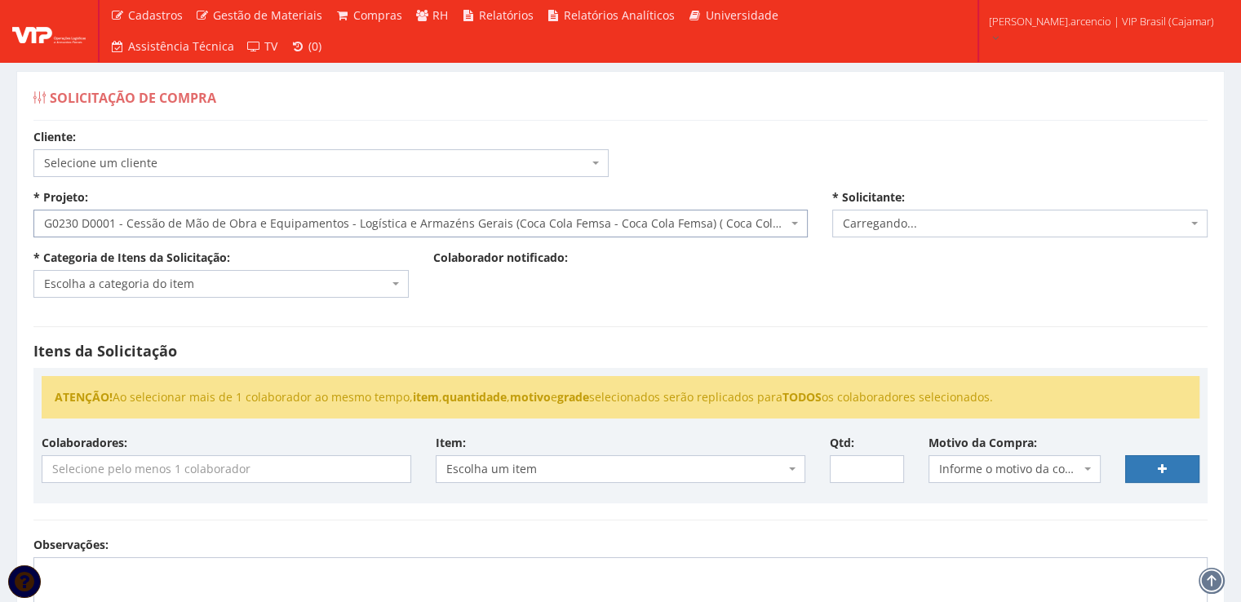
select select "3771"
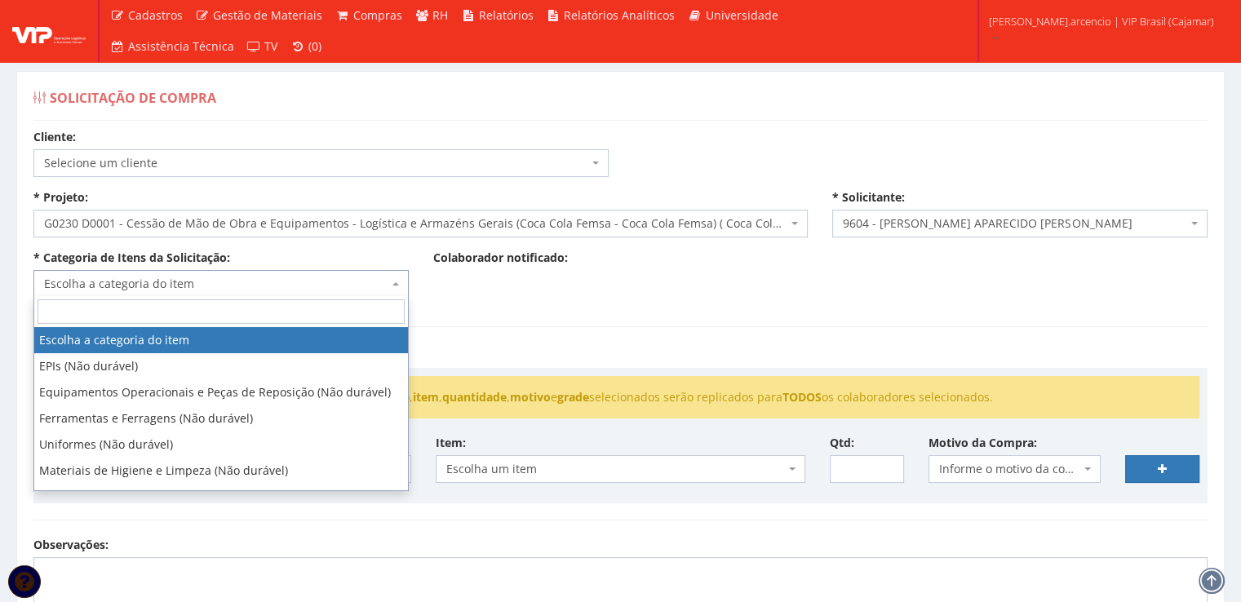
click at [405, 294] on span "Escolha a categoria do item" at bounding box center [220, 284] width 375 height 28
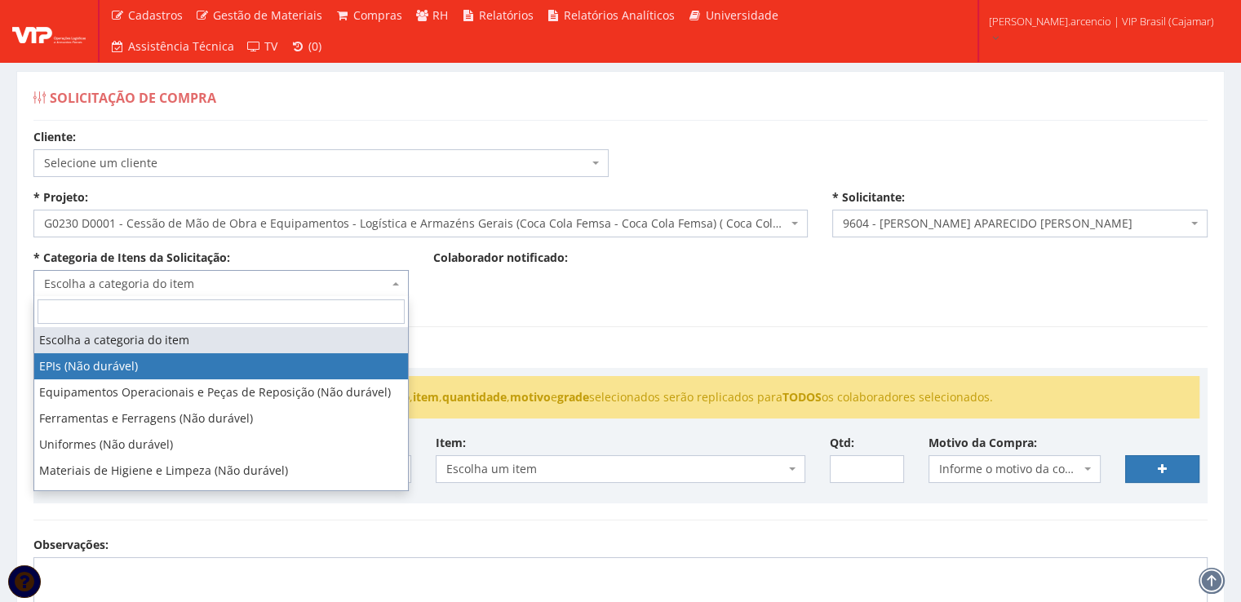
scroll to position [82, 0]
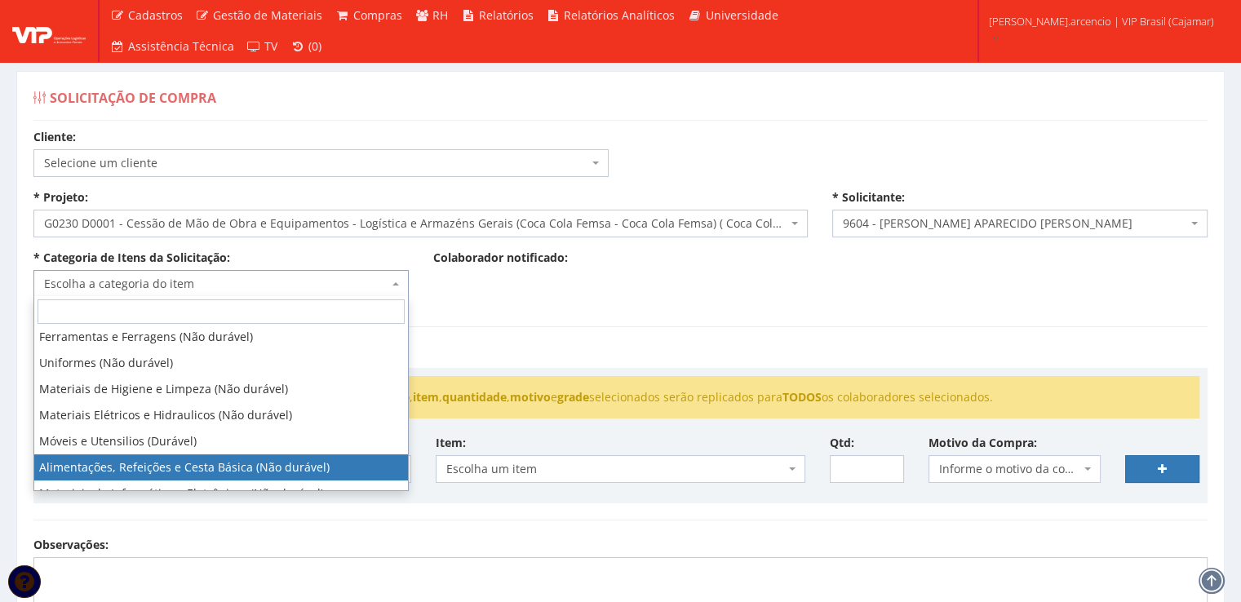
select select "8"
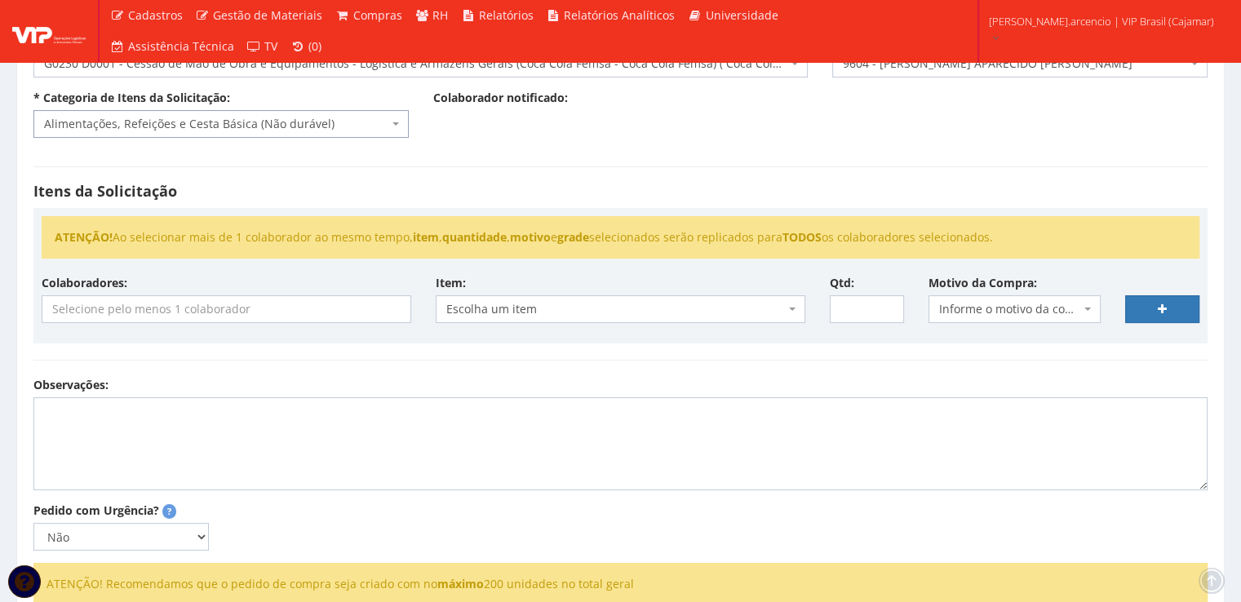
scroll to position [163, 0]
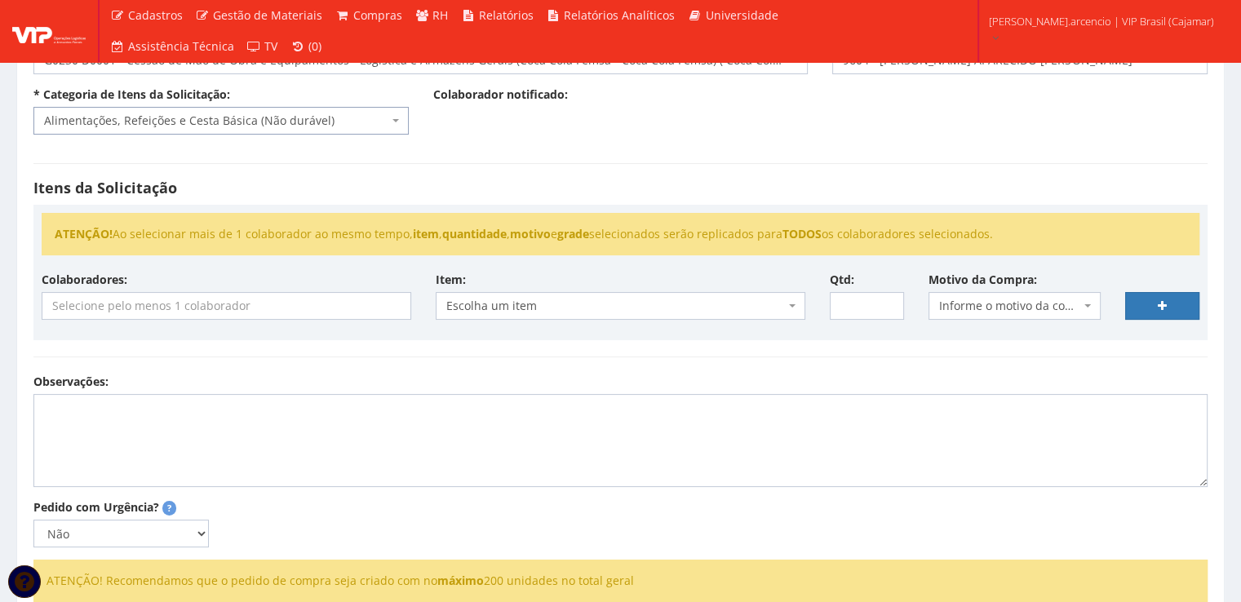
click at [228, 315] on input "search" at bounding box center [226, 306] width 368 height 26
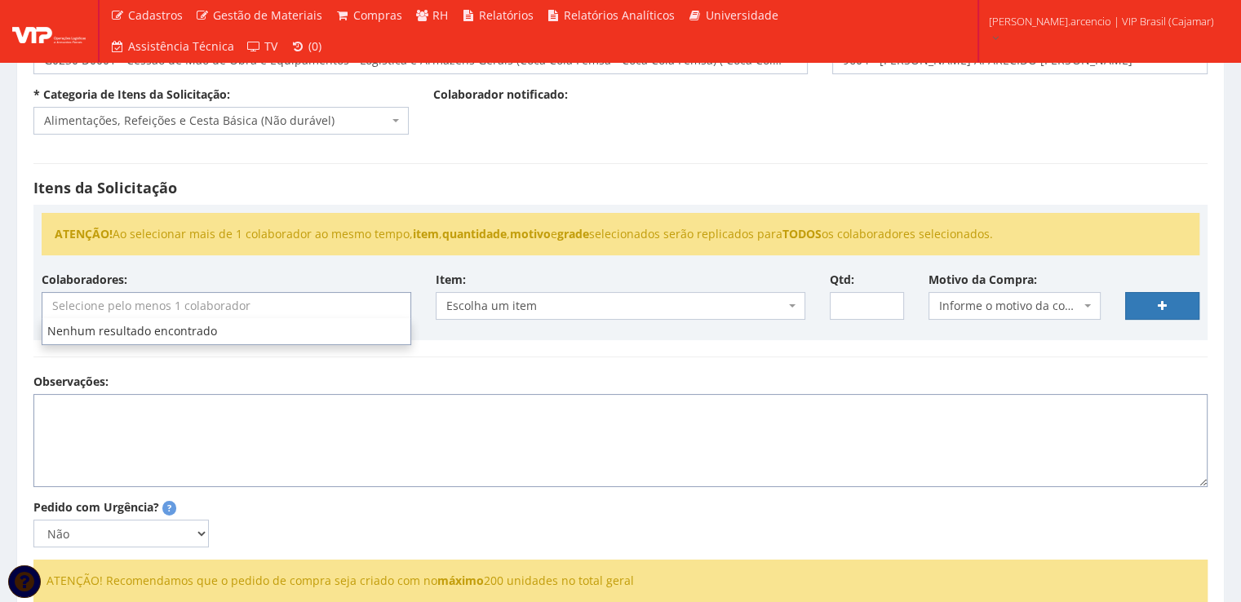
click at [302, 417] on textarea "Observações:" at bounding box center [620, 440] width 1174 height 93
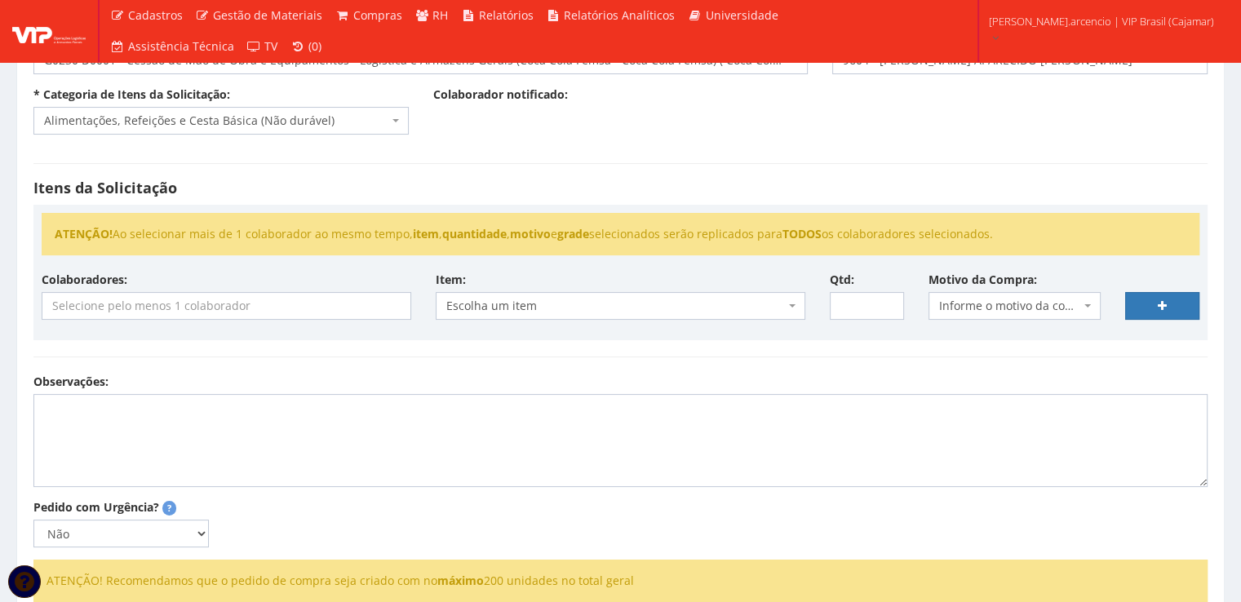
click at [250, 310] on input "search" at bounding box center [226, 306] width 368 height 26
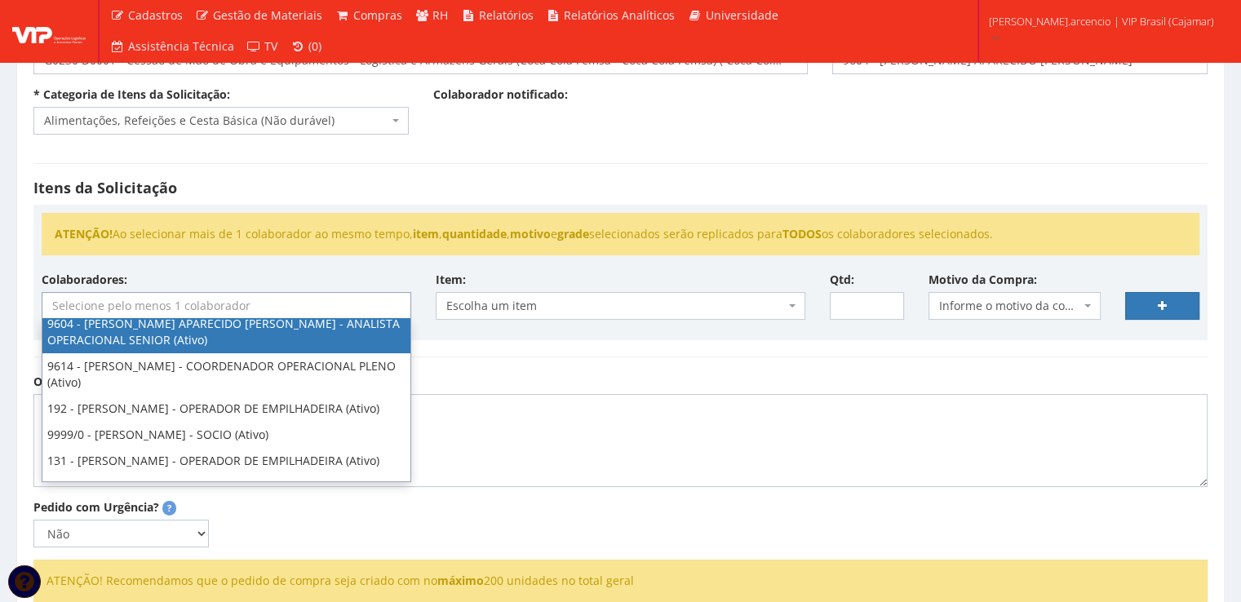
select select "3771"
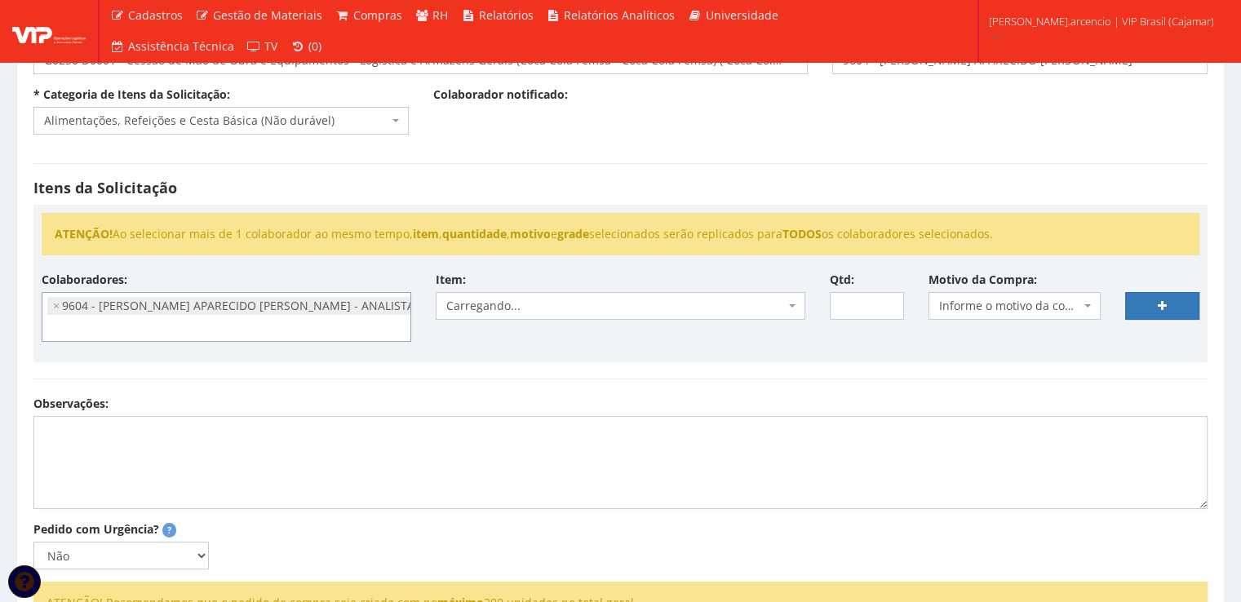
scroll to position [99, 0]
click at [792, 308] on span at bounding box center [793, 306] width 3 height 28
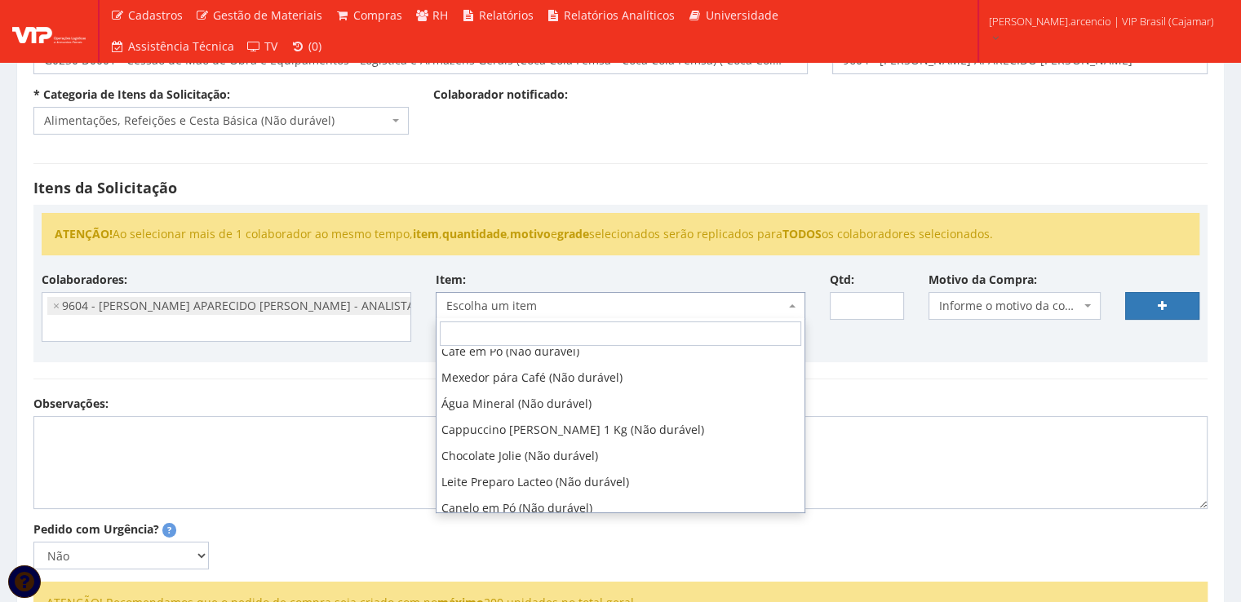
scroll to position [163, 0]
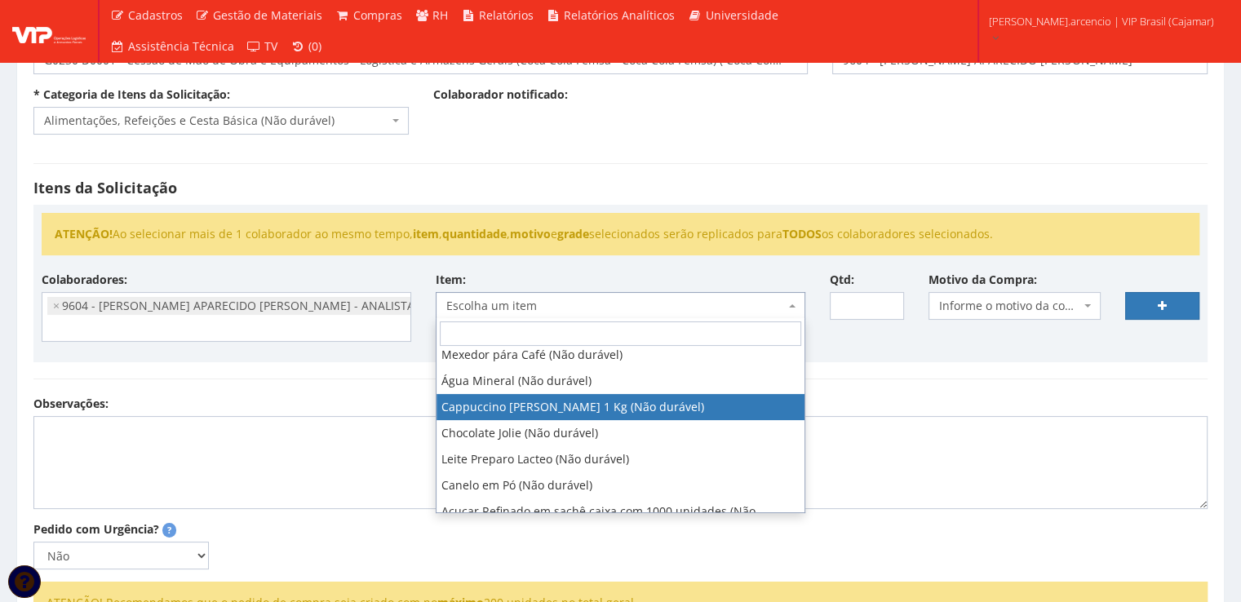
click at [908, 381] on div "Itens da Solicitação ATENÇÃO! Ao selecionar mais de 1 colaborador ao mesmo temp…" at bounding box center [620, 271] width 1198 height 249
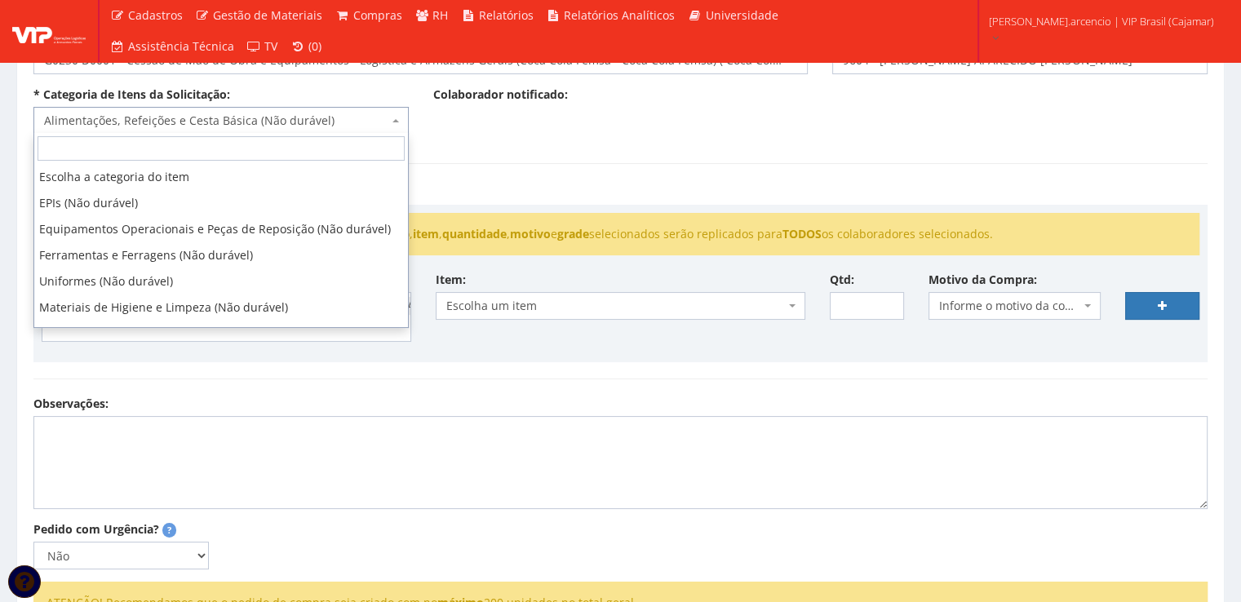
click at [392, 114] on span "Alimentações, Refeições e Cesta Básica (Não durável)" at bounding box center [220, 121] width 375 height 28
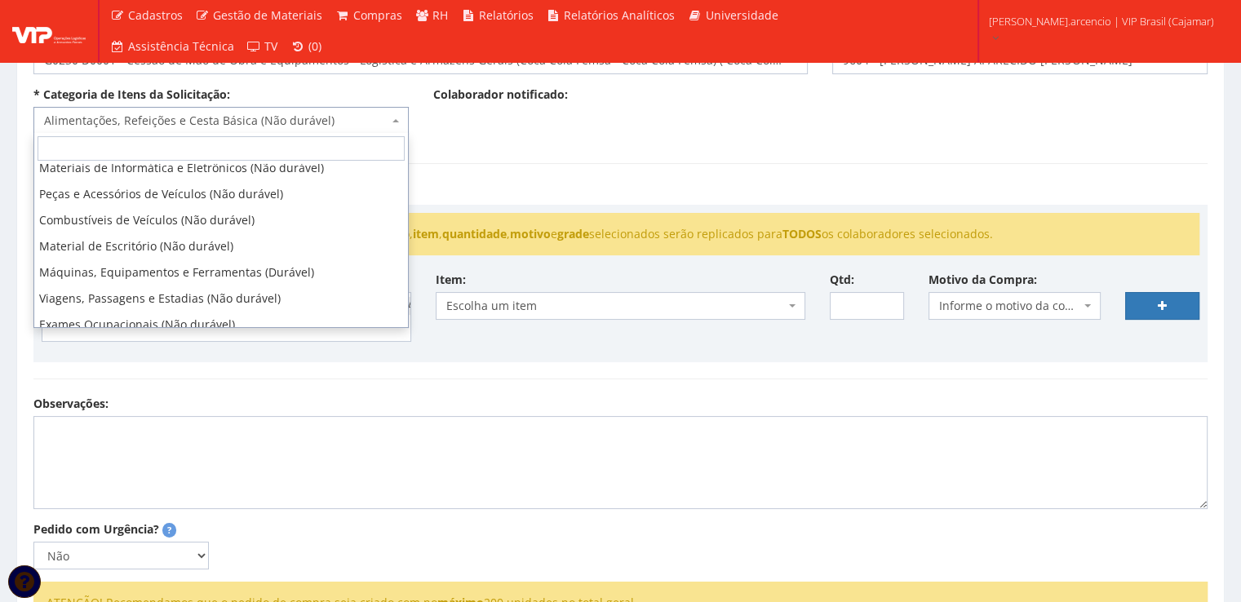
scroll to position [245, 0]
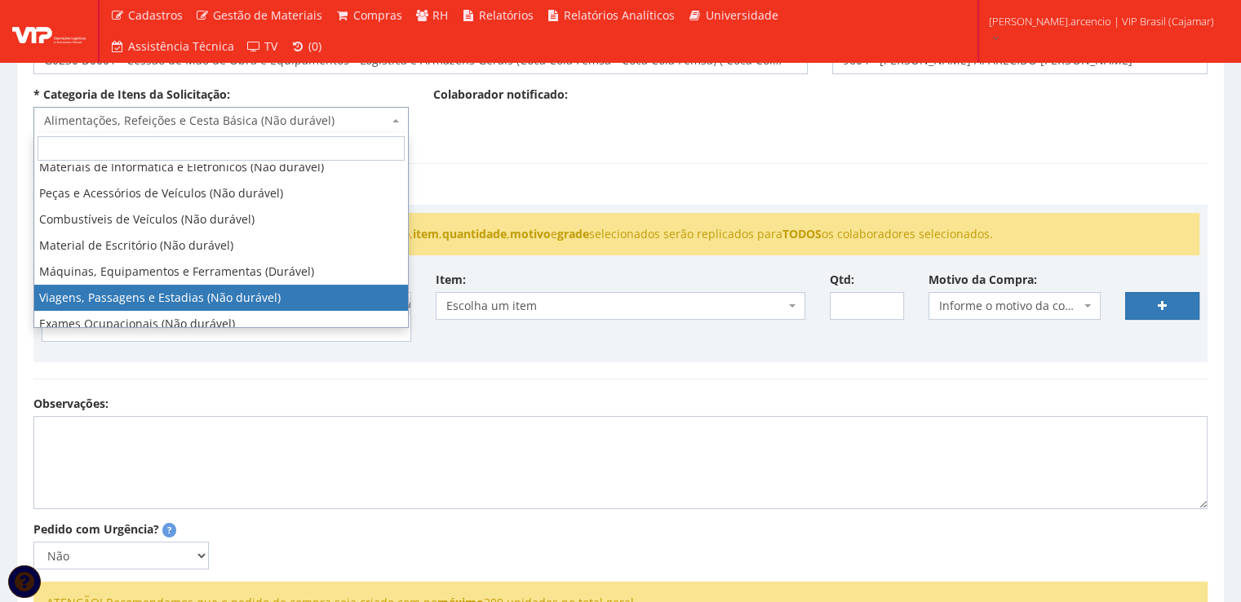
select select "21"
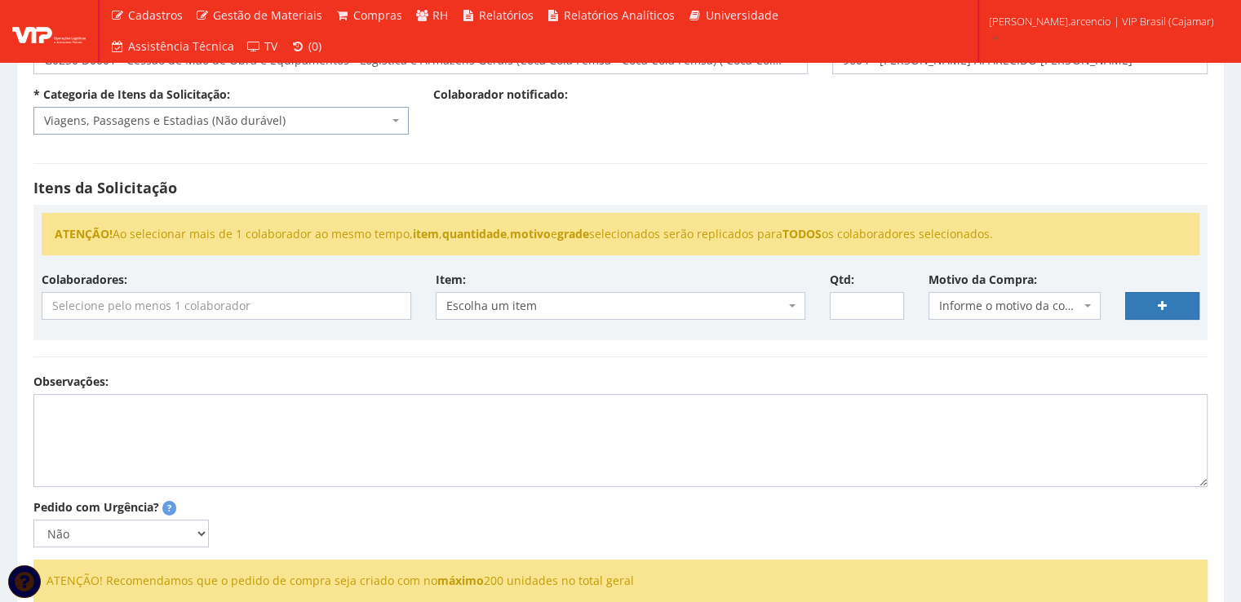
scroll to position [15, 0]
click at [257, 304] on input "search" at bounding box center [226, 306] width 368 height 26
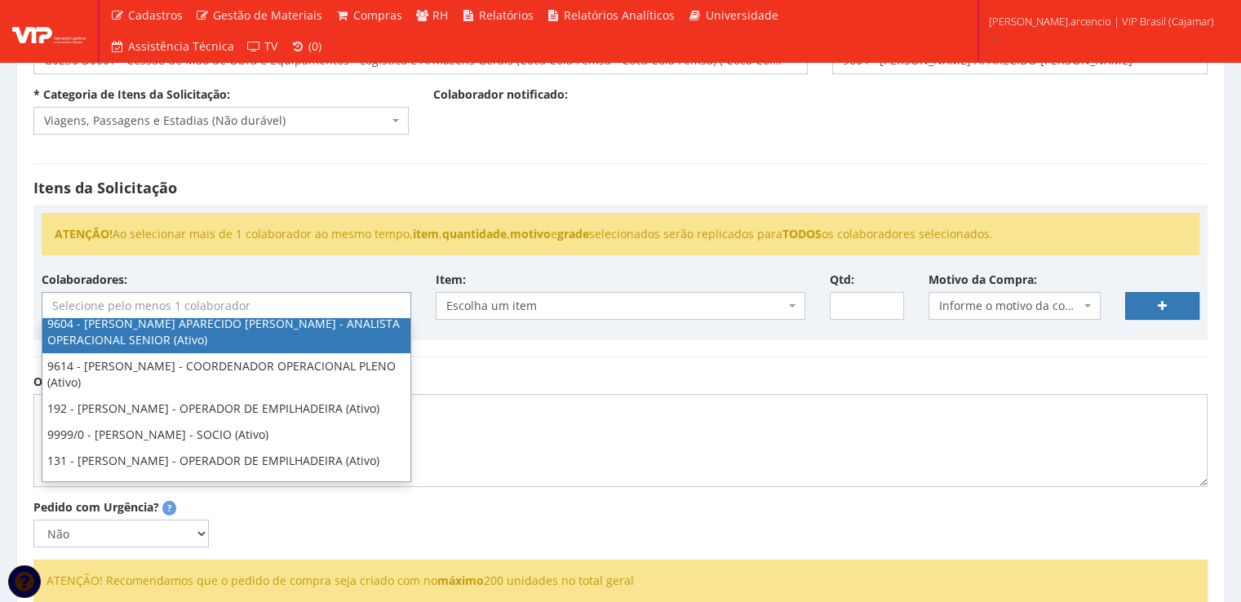
scroll to position [99, 0]
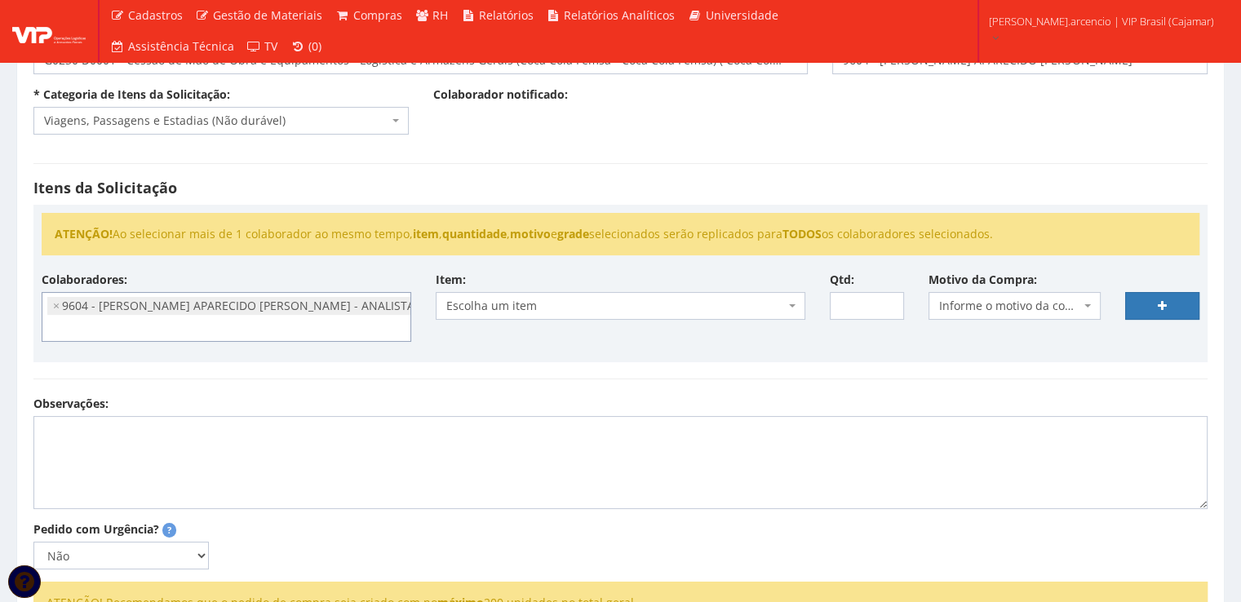
click at [796, 299] on span "Escolha um item" at bounding box center [620, 306] width 369 height 28
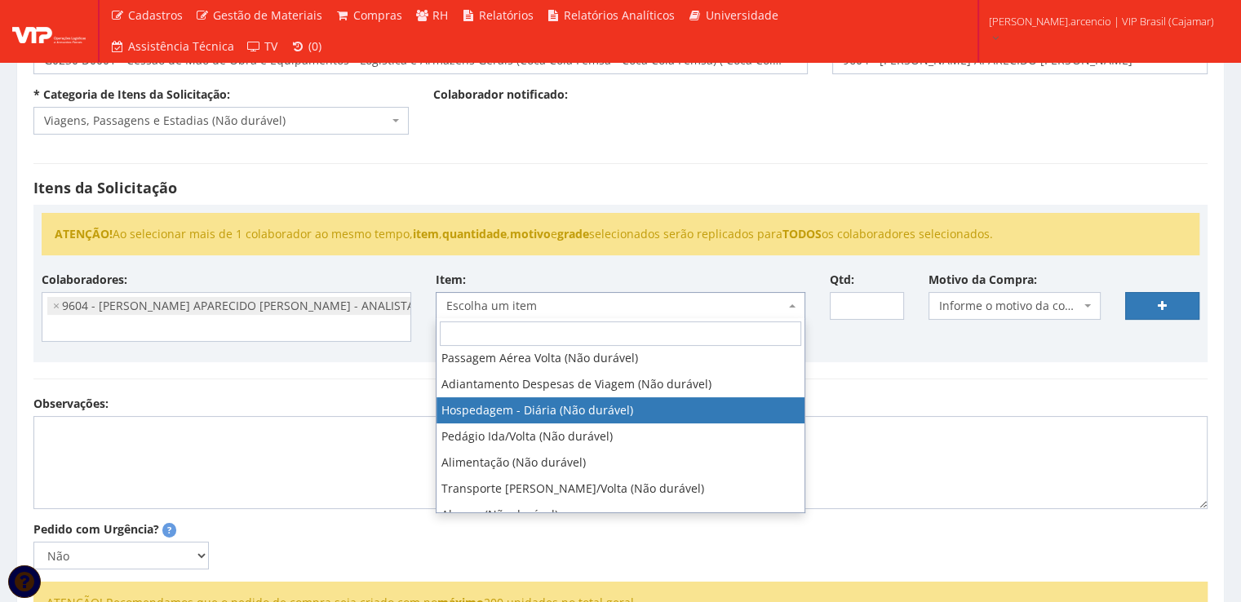
scroll to position [163, 0]
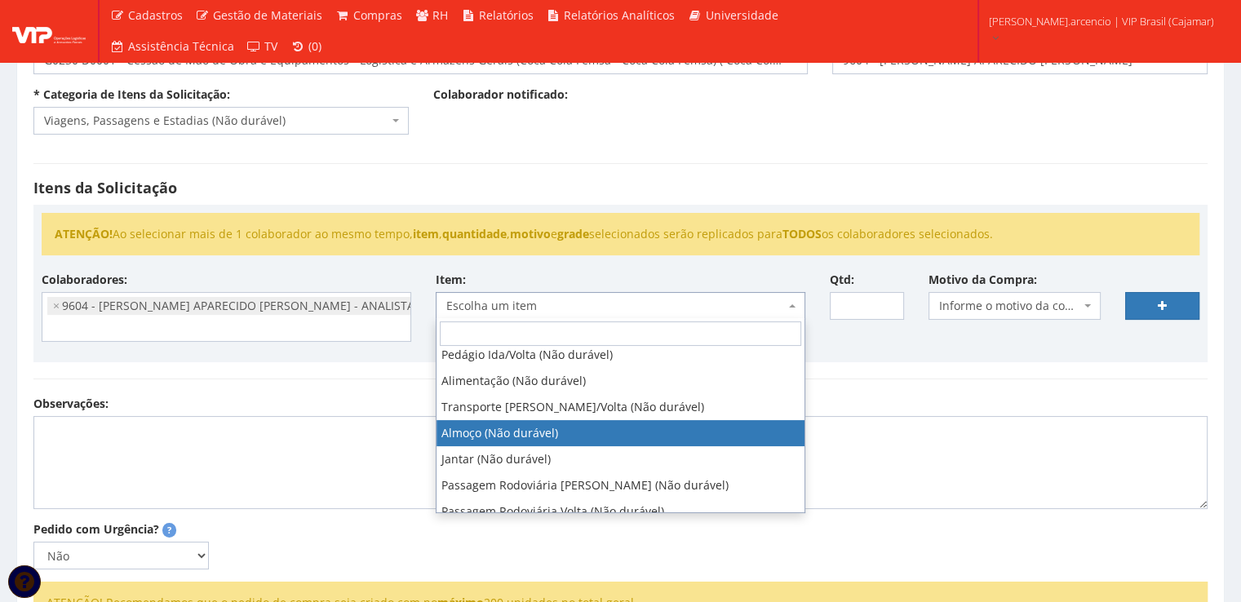
select select "578"
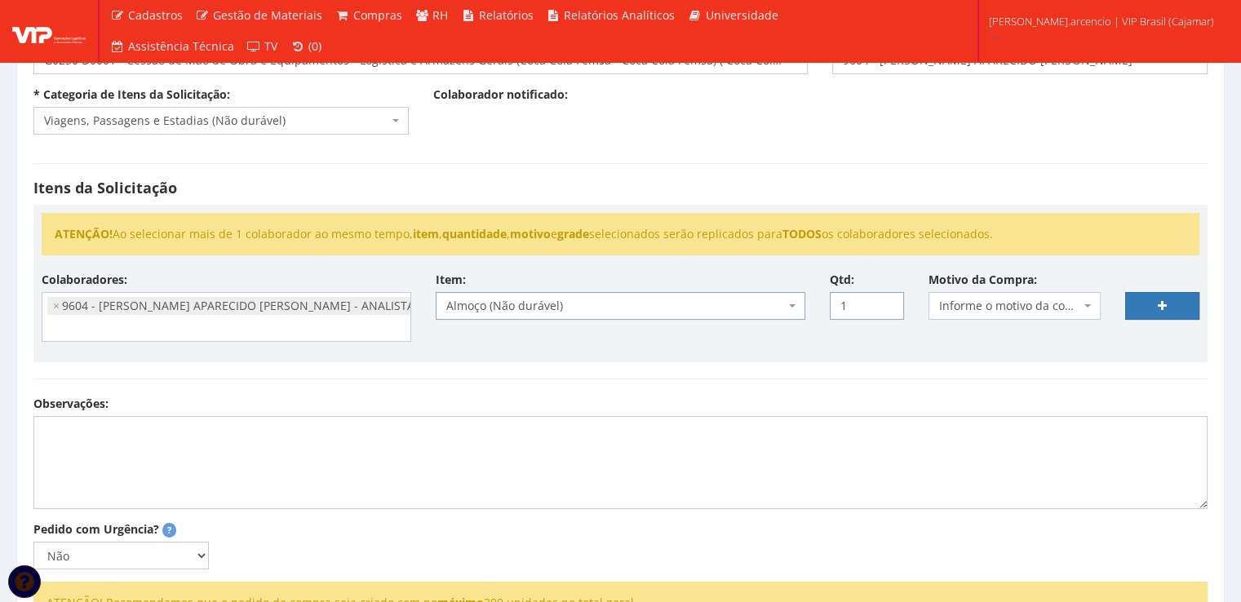
click at [889, 300] on input "1" at bounding box center [867, 306] width 74 height 28
click at [889, 300] on input "2" at bounding box center [867, 306] width 74 height 28
click at [889, 300] on input "6" at bounding box center [867, 306] width 74 height 28
click at [889, 300] on input "7" at bounding box center [867, 306] width 74 height 28
click at [887, 311] on input "6" at bounding box center [867, 306] width 74 height 28
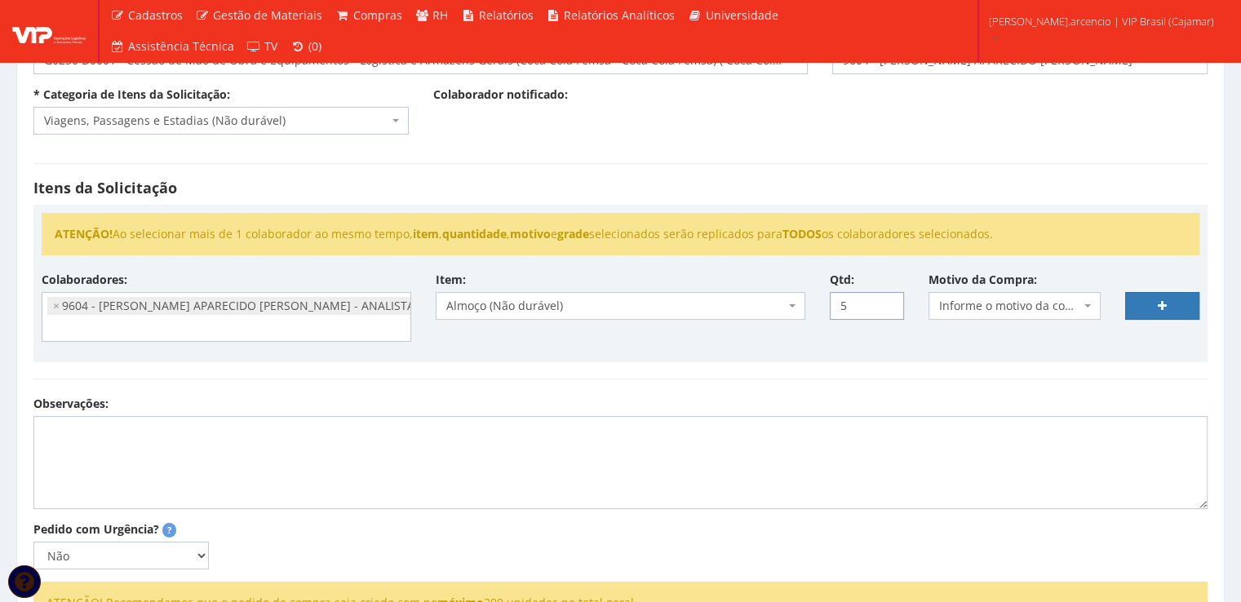
type input "5"
click at [887, 311] on input "5" at bounding box center [867, 306] width 74 height 28
click at [1080, 308] on span "Informe o motivo da compra" at bounding box center [1014, 306] width 173 height 28
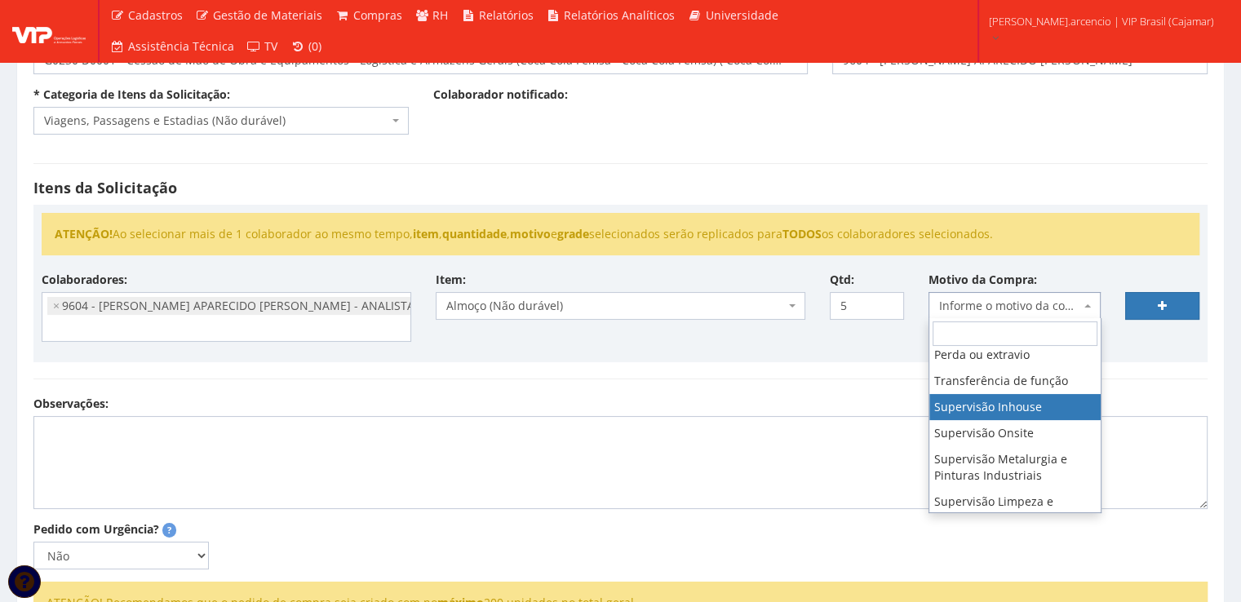
select select "8"
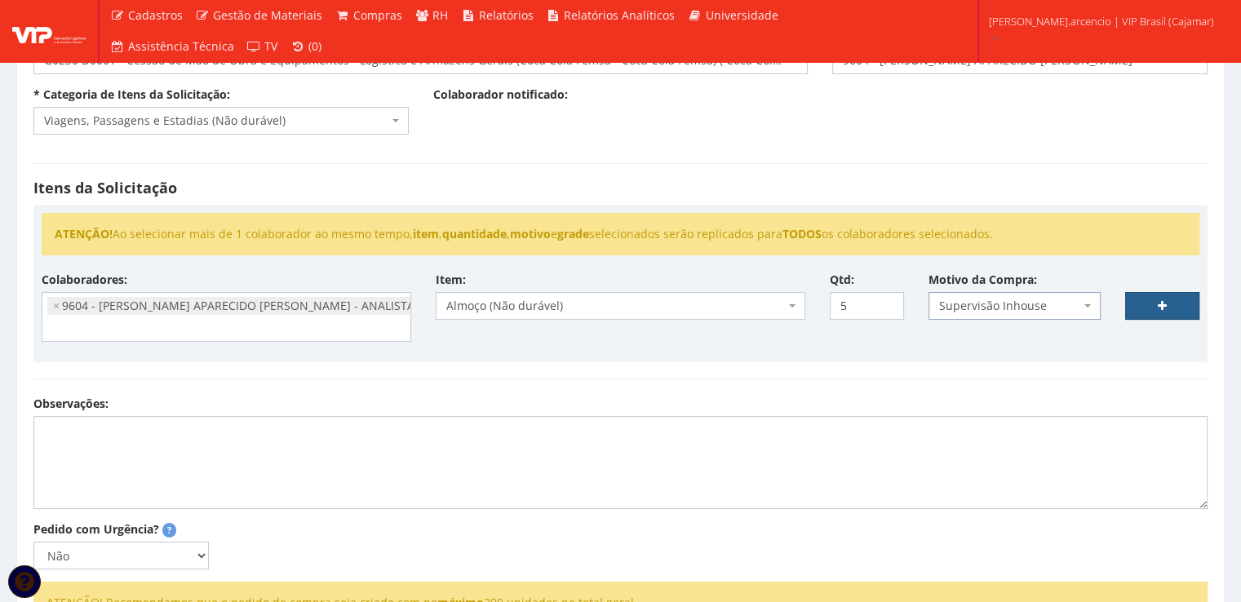
click at [1145, 308] on link at bounding box center [1162, 306] width 74 height 28
select select
type input "0"
select select
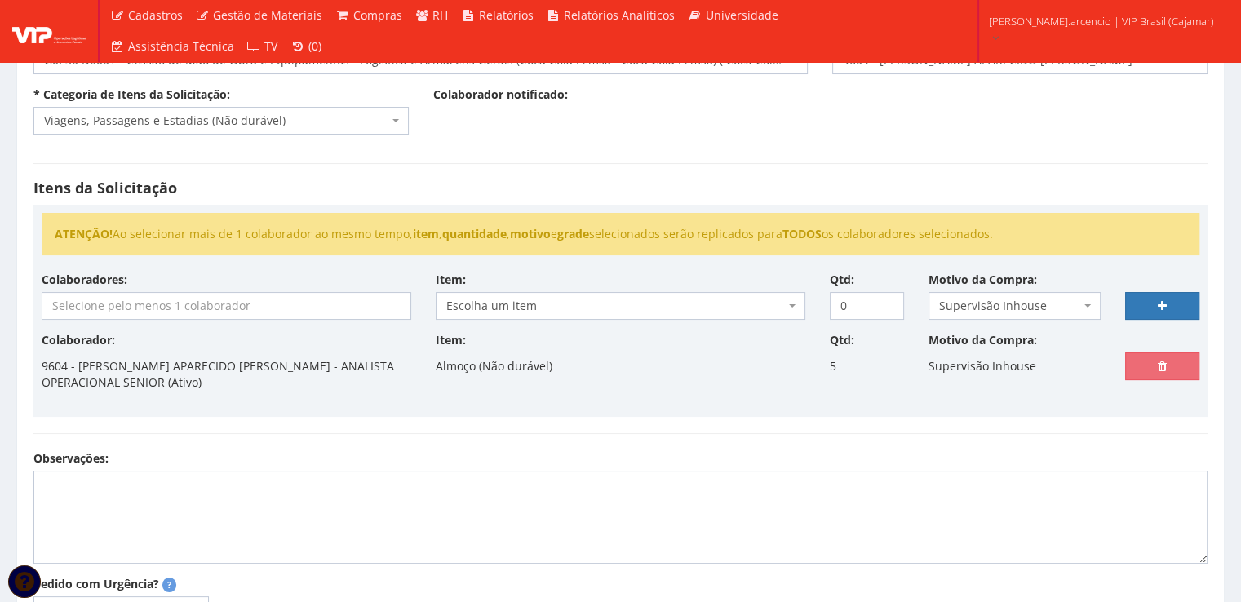
click at [258, 312] on input "search" at bounding box center [226, 306] width 368 height 26
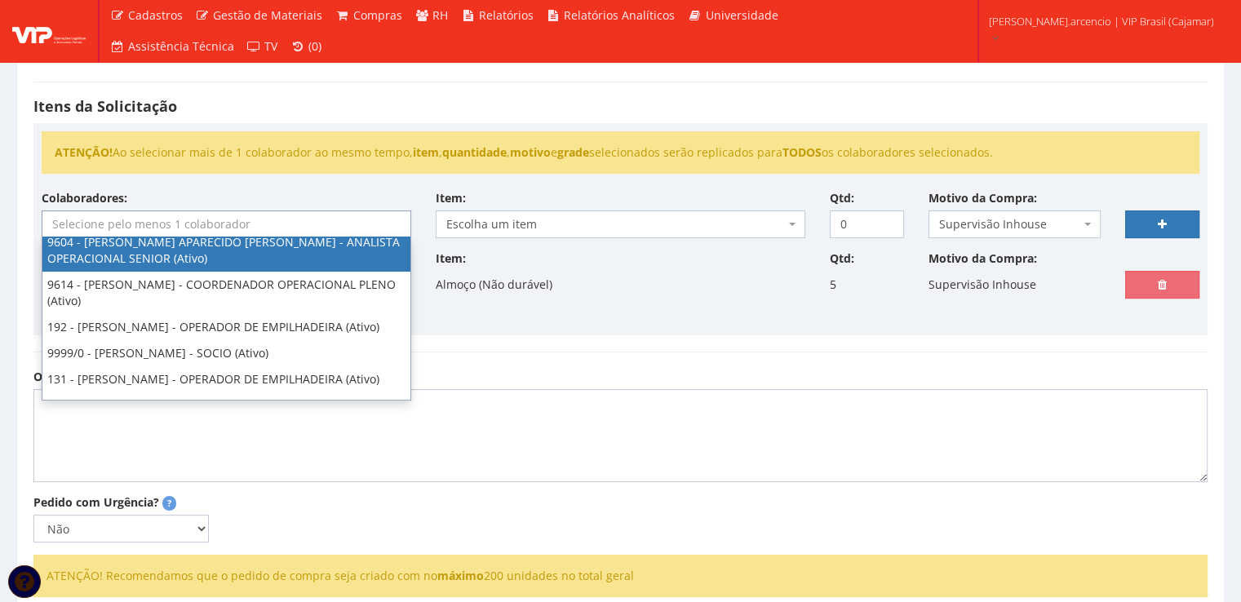
select select "3771"
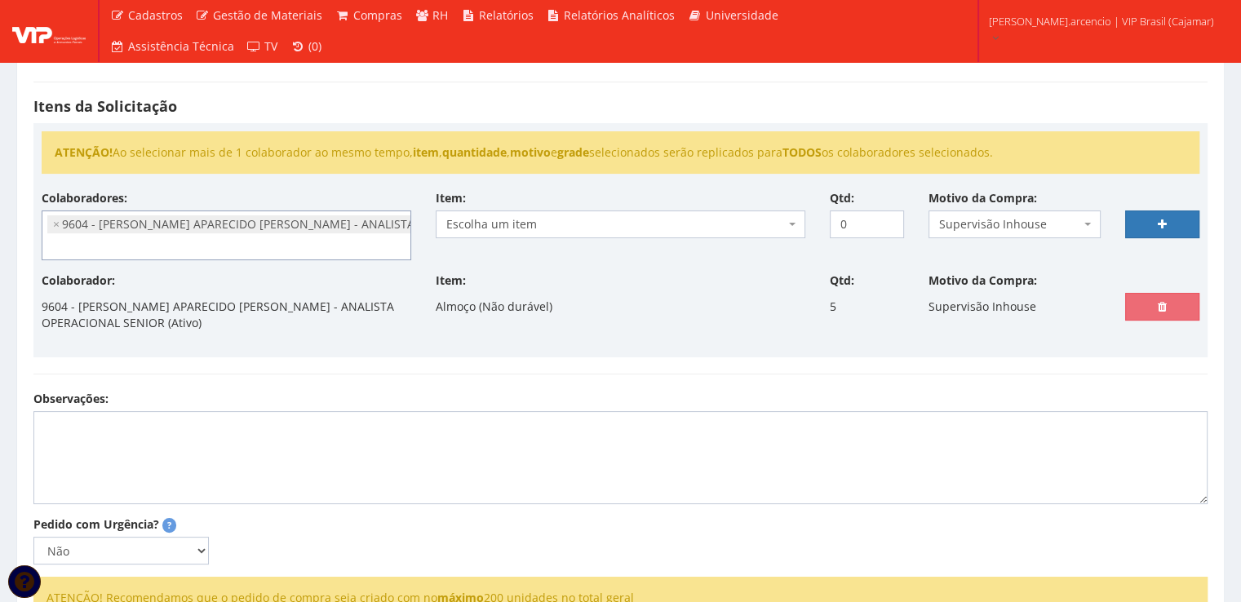
click at [792, 229] on span at bounding box center [793, 224] width 3 height 28
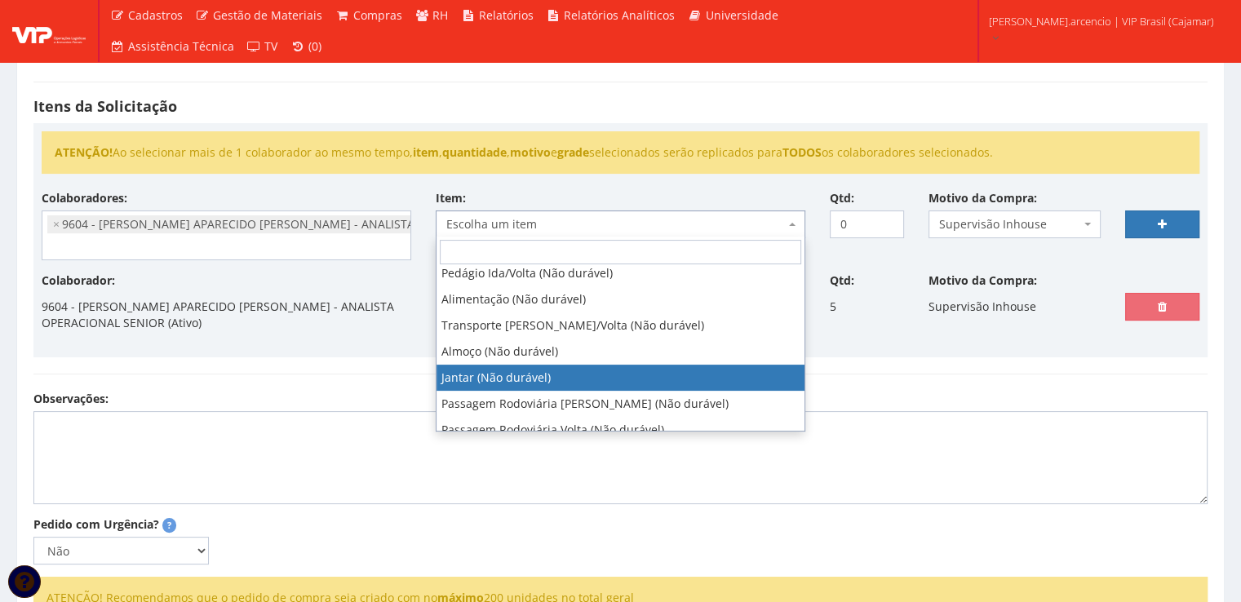
select select "579"
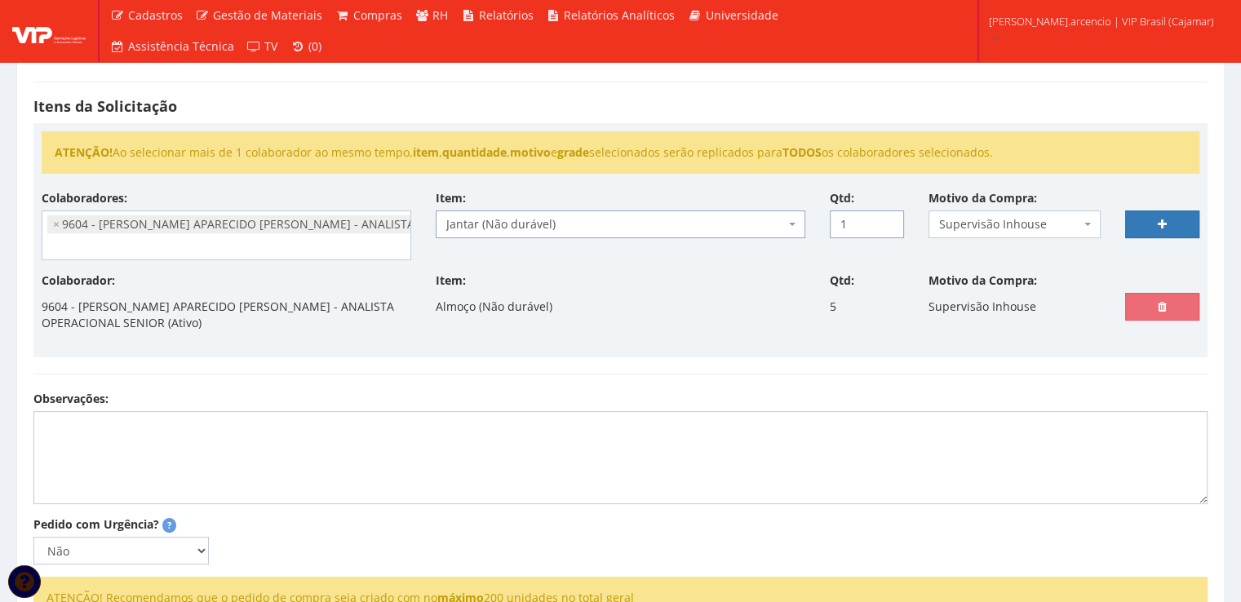
click at [890, 221] on input "1" at bounding box center [867, 224] width 74 height 28
click at [890, 221] on input "2" at bounding box center [867, 224] width 74 height 28
click at [890, 221] on input "3" at bounding box center [867, 224] width 74 height 28
click at [890, 221] on input "4" at bounding box center [867, 224] width 74 height 28
type input "5"
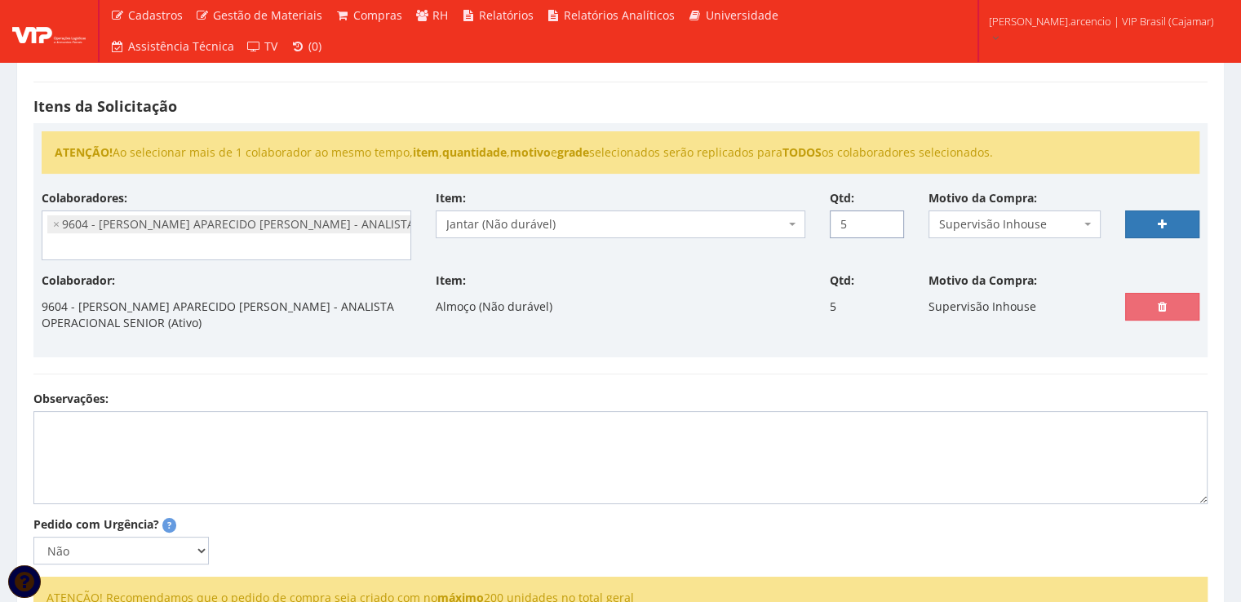
click at [890, 221] on input "5" at bounding box center [867, 224] width 74 height 28
click at [1143, 225] on link at bounding box center [1162, 224] width 74 height 28
select select
type input "0"
select select
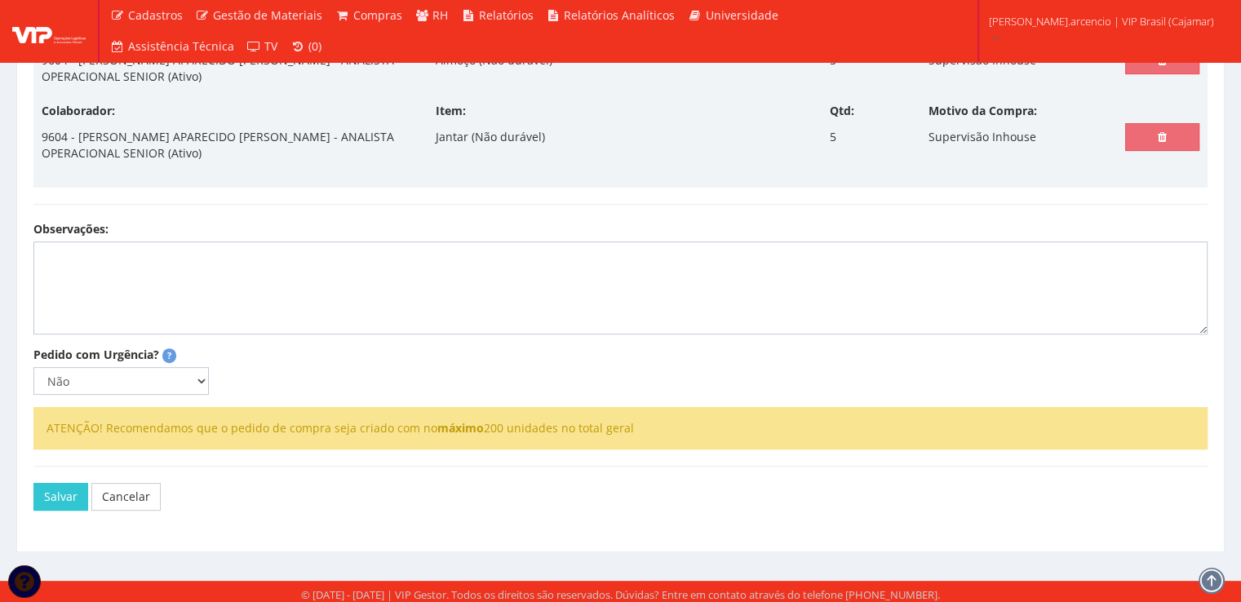
scroll to position [472, 0]
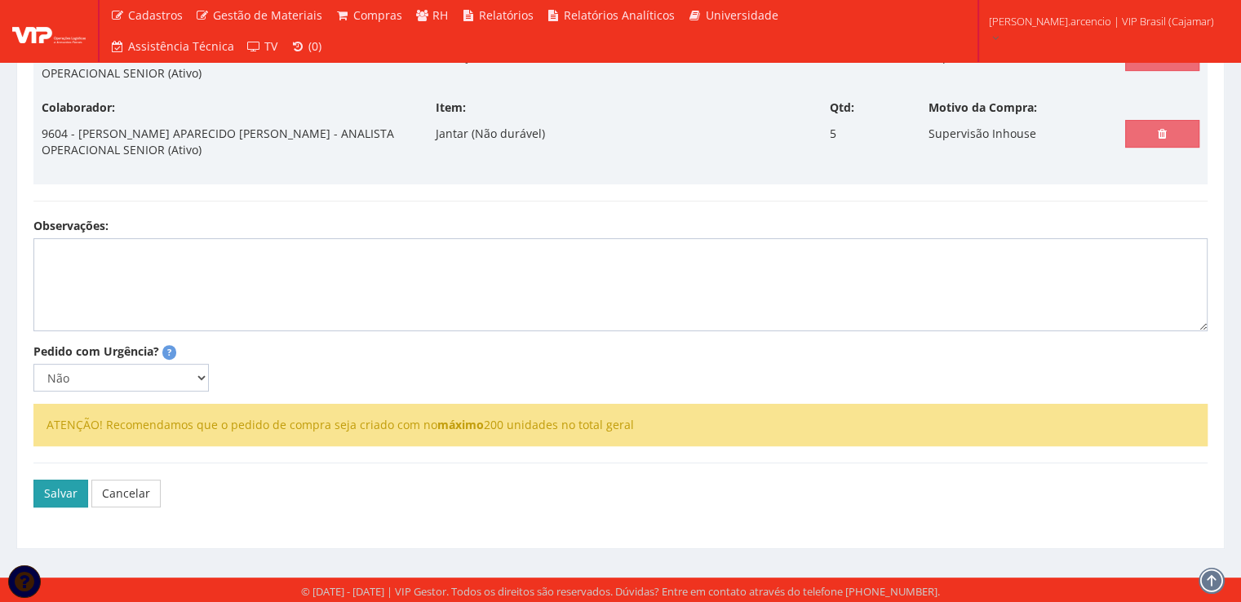
click at [65, 493] on button "Salvar" at bounding box center [60, 494] width 55 height 28
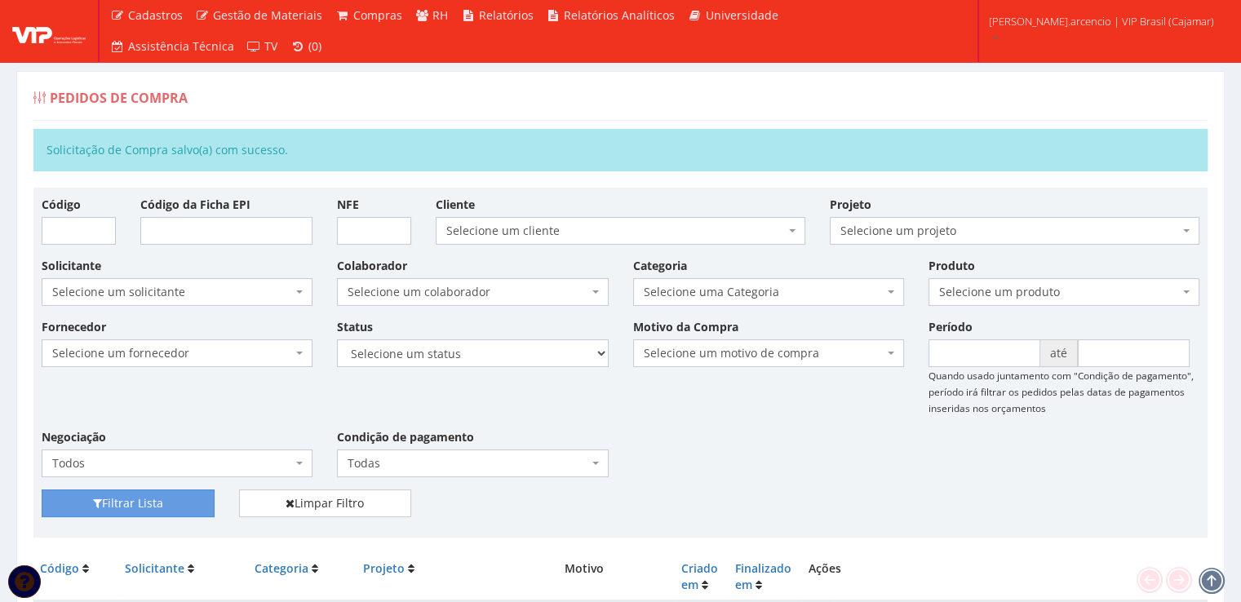
click at [51, 29] on img at bounding box center [48, 31] width 73 height 24
